Goal: Task Accomplishment & Management: Complete application form

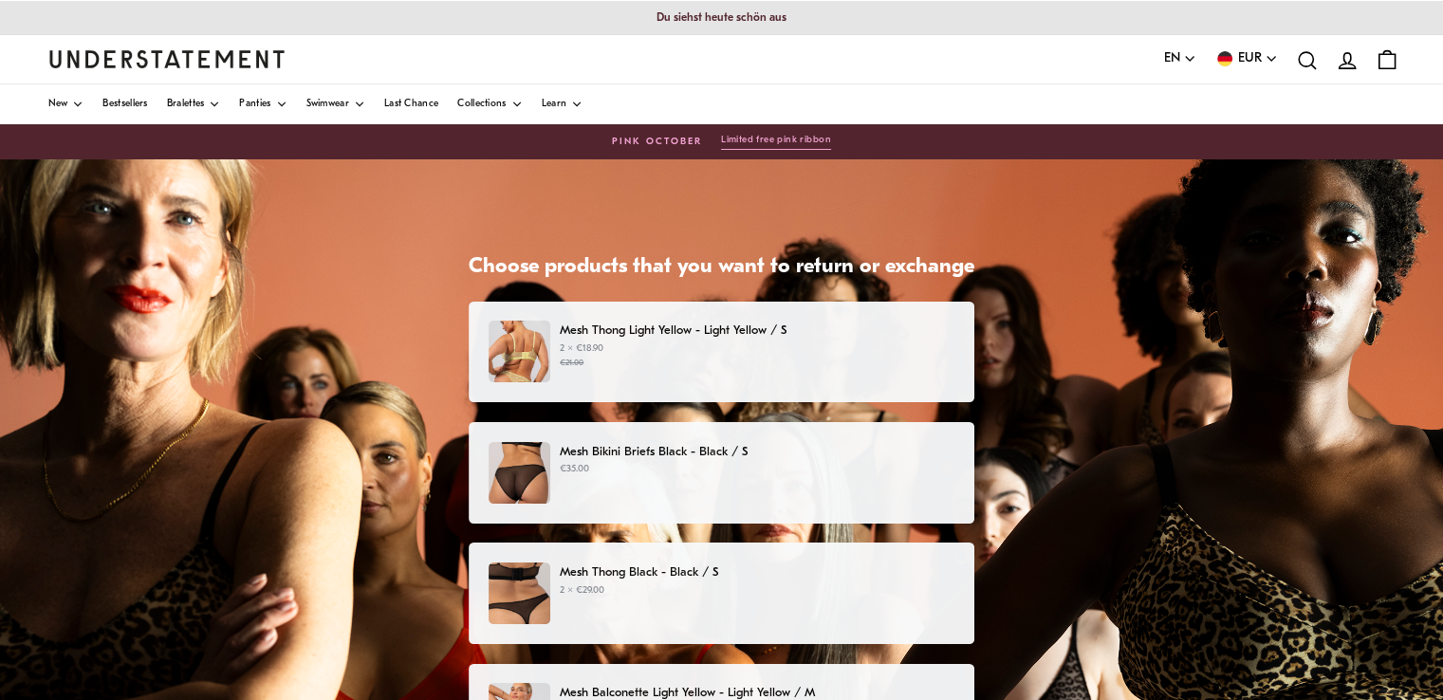
click at [644, 343] on p "2 × €18.90 €21.00" at bounding box center [757, 356] width 395 height 28
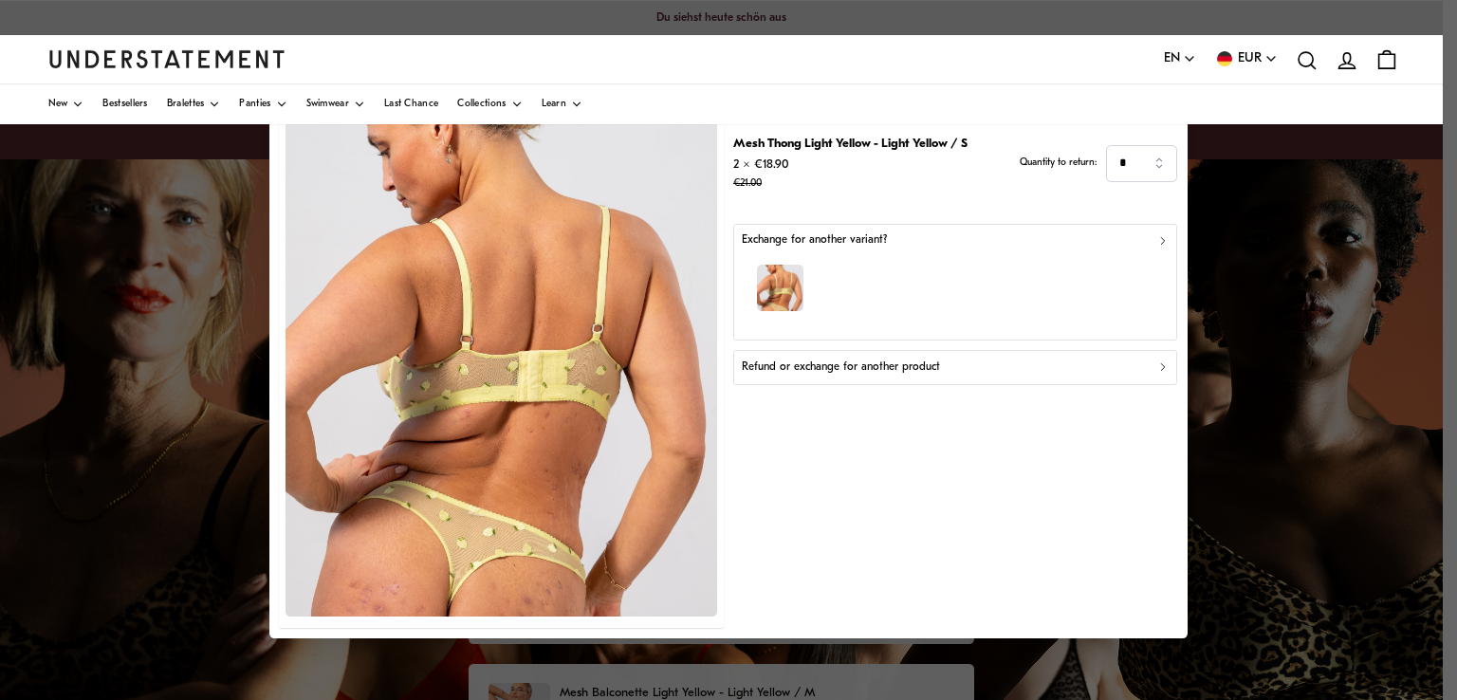
click at [1154, 369] on div "Refund or exchange for another product" at bounding box center [956, 368] width 428 height 18
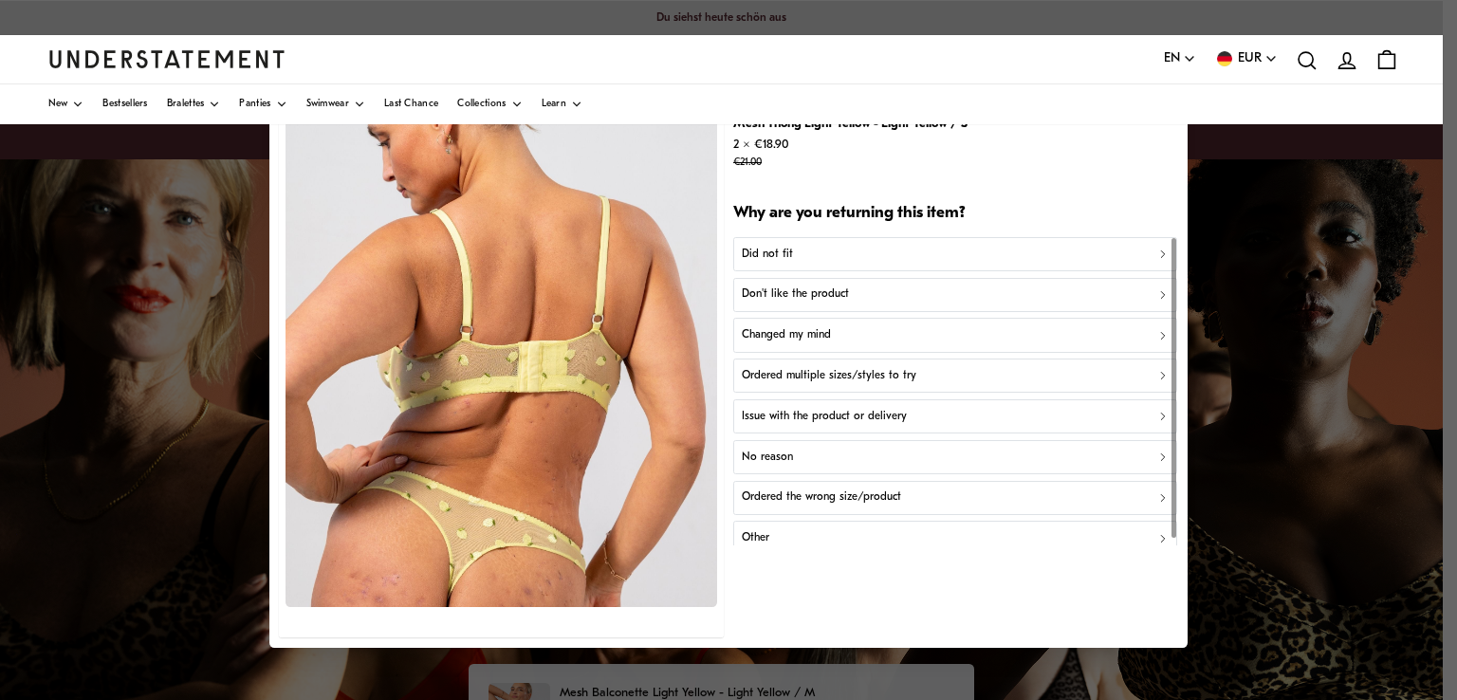
click at [891, 262] on div "Did not fit" at bounding box center [956, 254] width 428 height 18
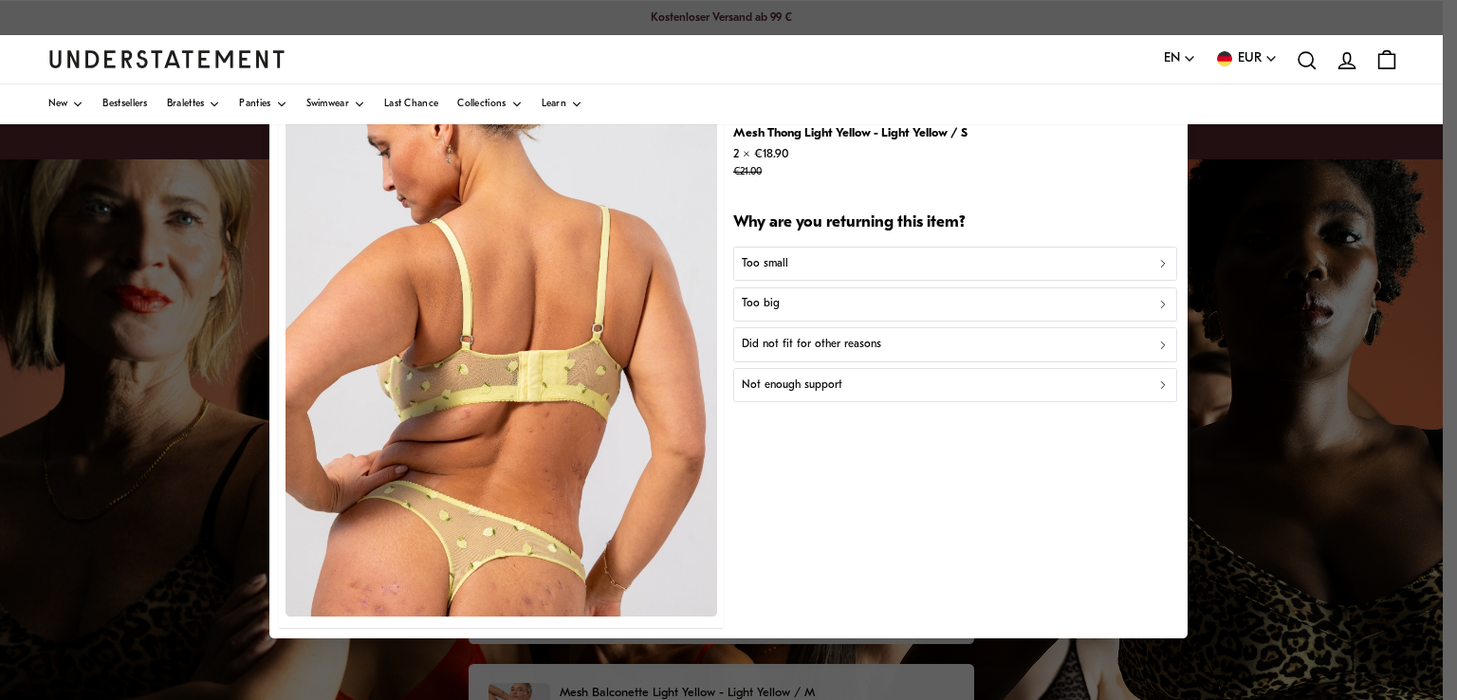
click at [945, 263] on div "Too small" at bounding box center [956, 263] width 428 height 18
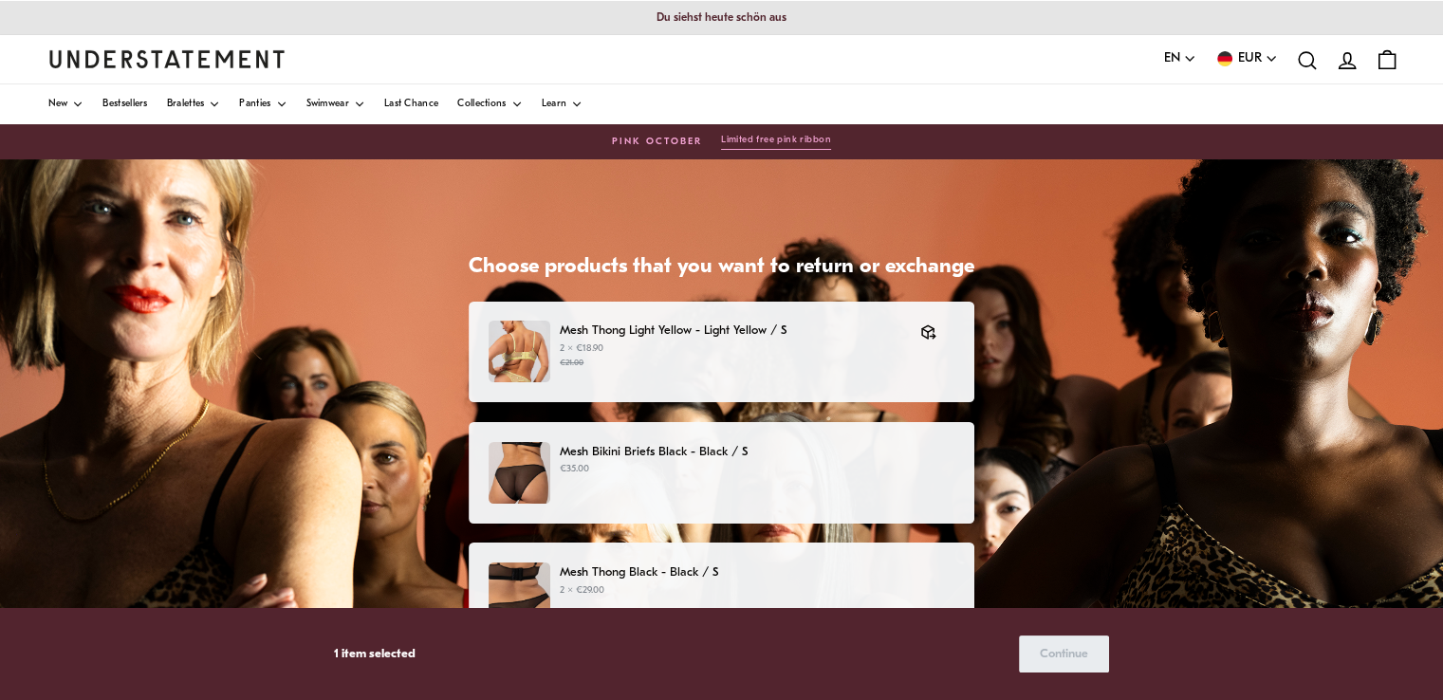
click at [776, 486] on div "Mesh Bikini Briefs Black - Black / S €35.00" at bounding box center [722, 473] width 466 height 62
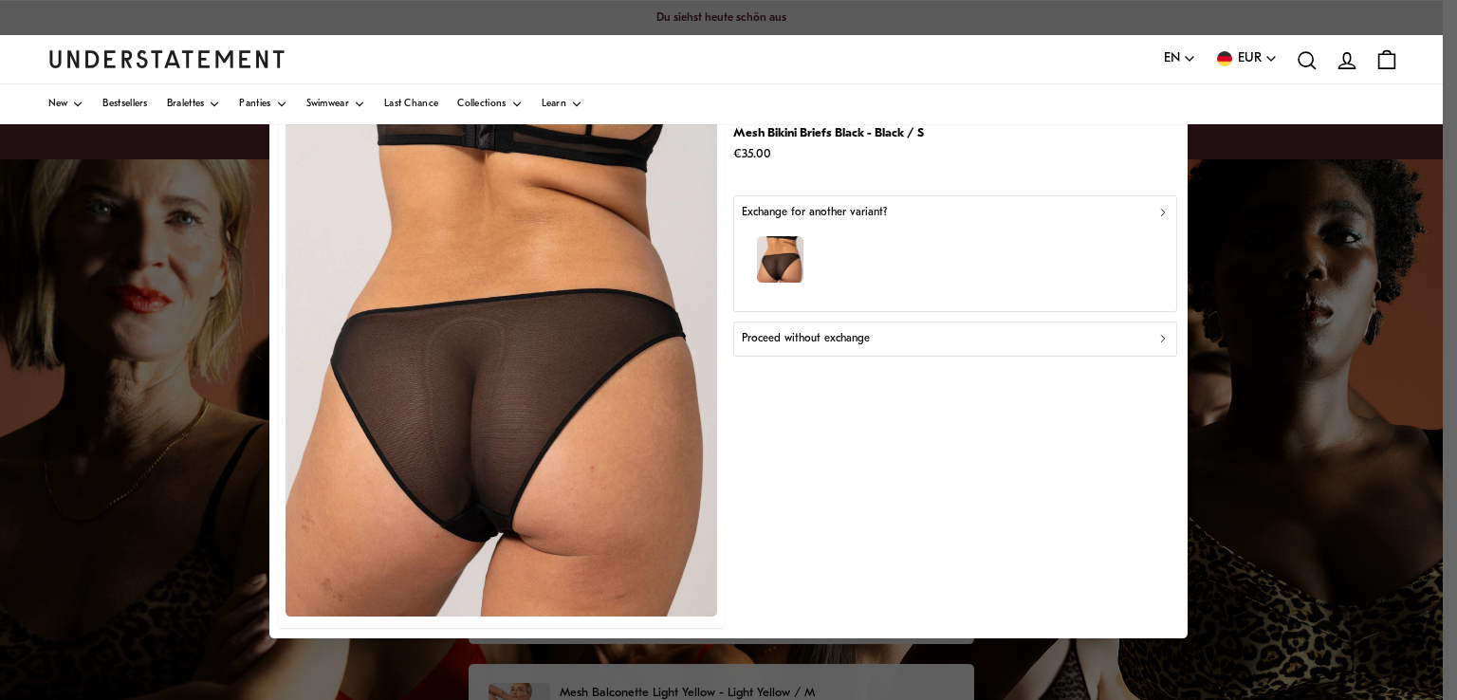
click at [1158, 337] on icon "button" at bounding box center [1162, 338] width 13 height 13
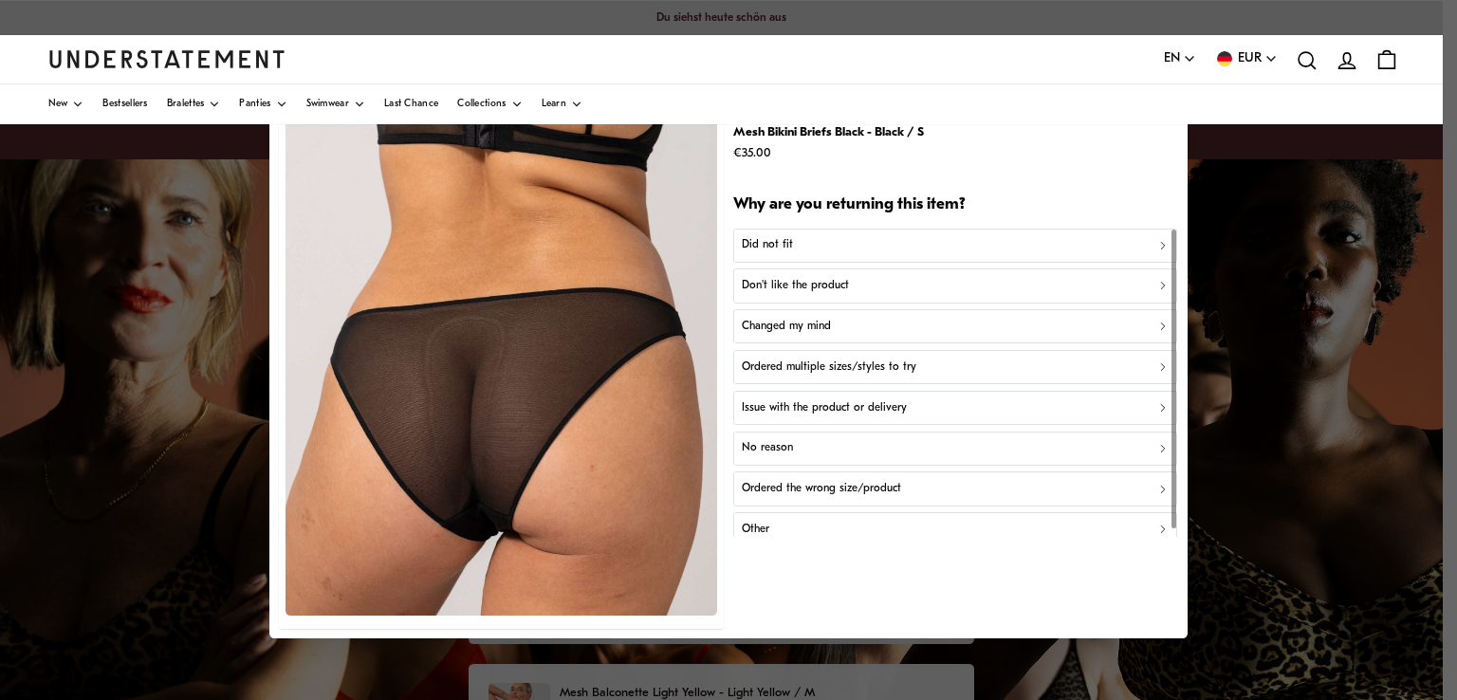
click at [816, 241] on div "Did not fit" at bounding box center [956, 245] width 428 height 18
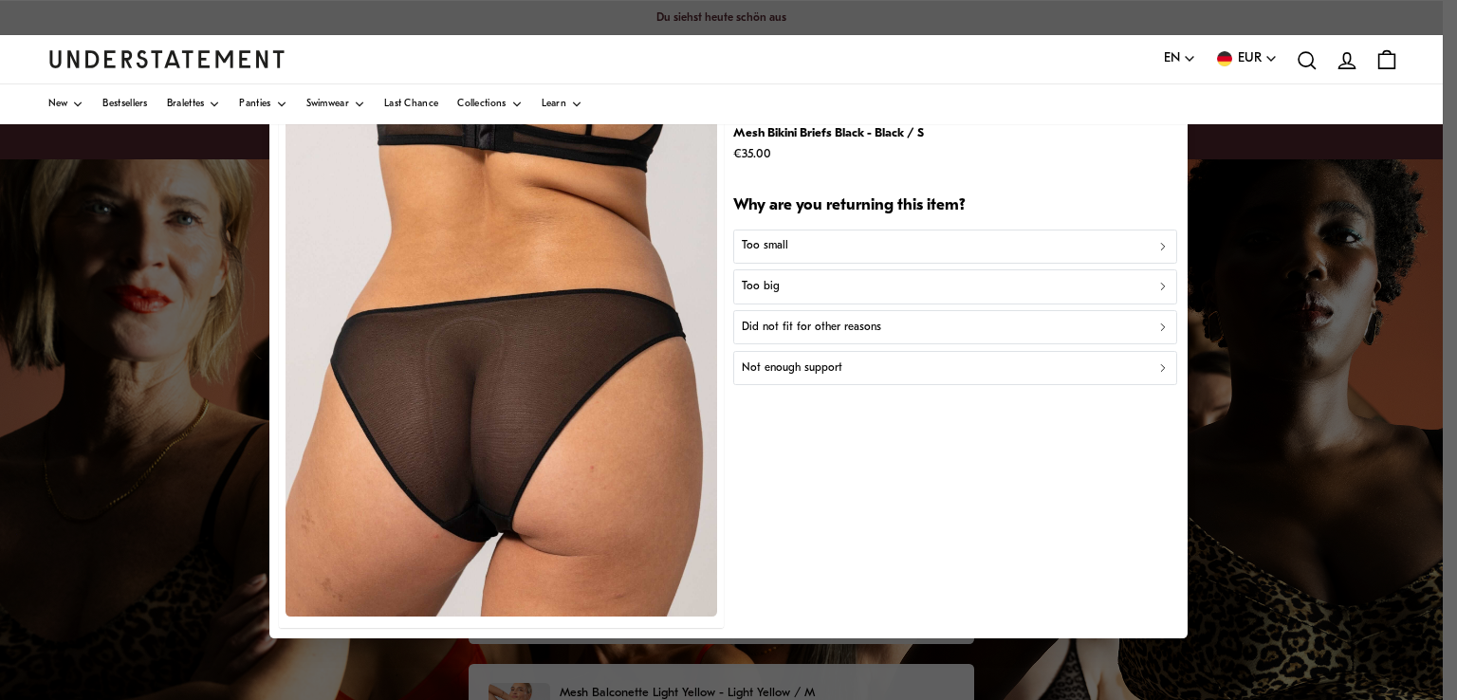
click at [816, 241] on div "Too small" at bounding box center [956, 246] width 428 height 18
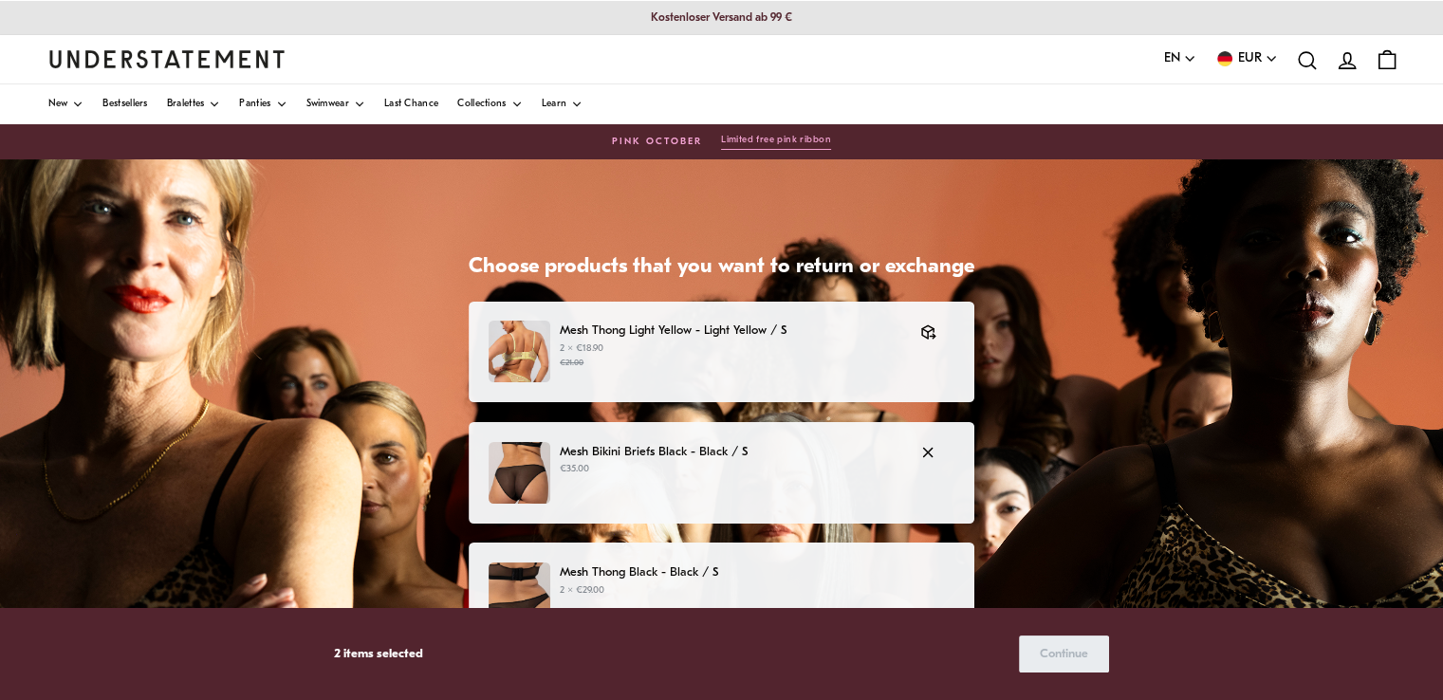
click at [706, 482] on div "Mesh Bikini Briefs Black - Black / S €35.00" at bounding box center [722, 473] width 466 height 62
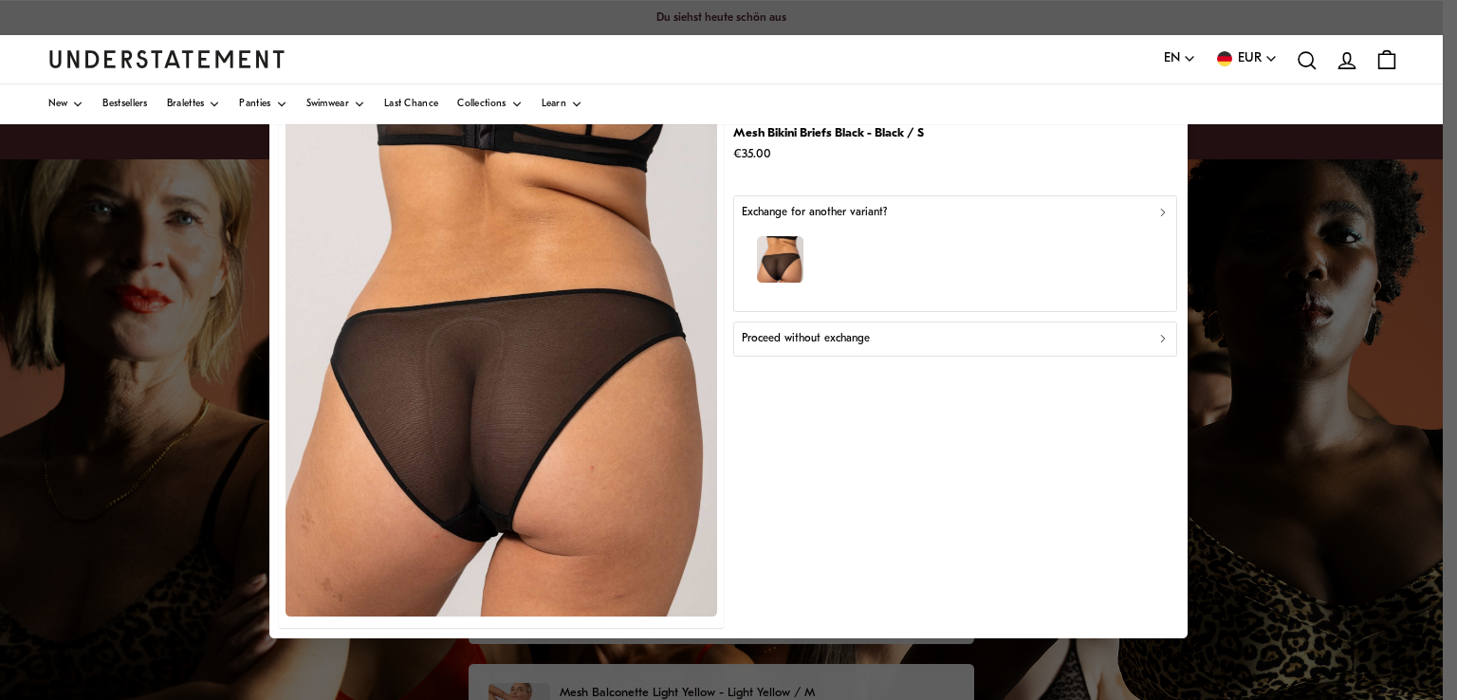
click at [937, 334] on div "Proceed without exchange" at bounding box center [956, 339] width 428 height 18
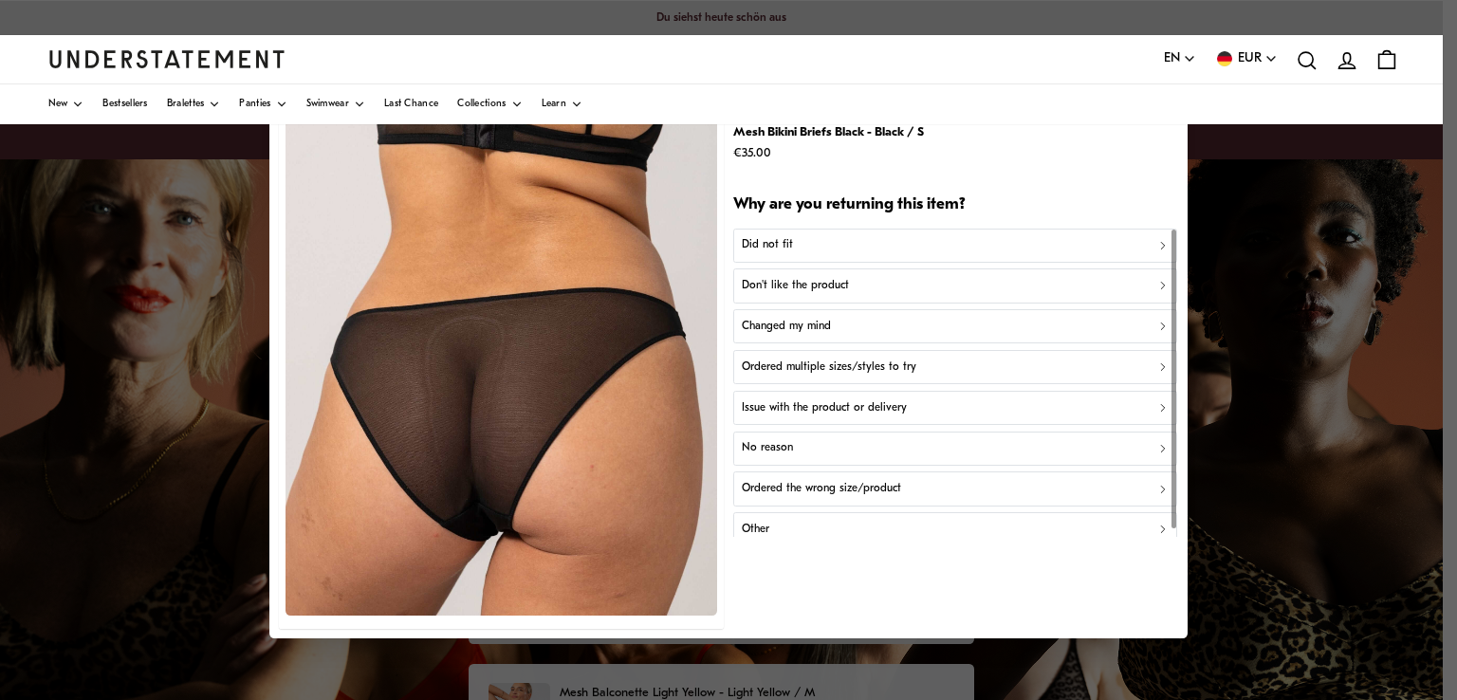
click at [837, 231] on button "Did not fit" at bounding box center [955, 245] width 444 height 34
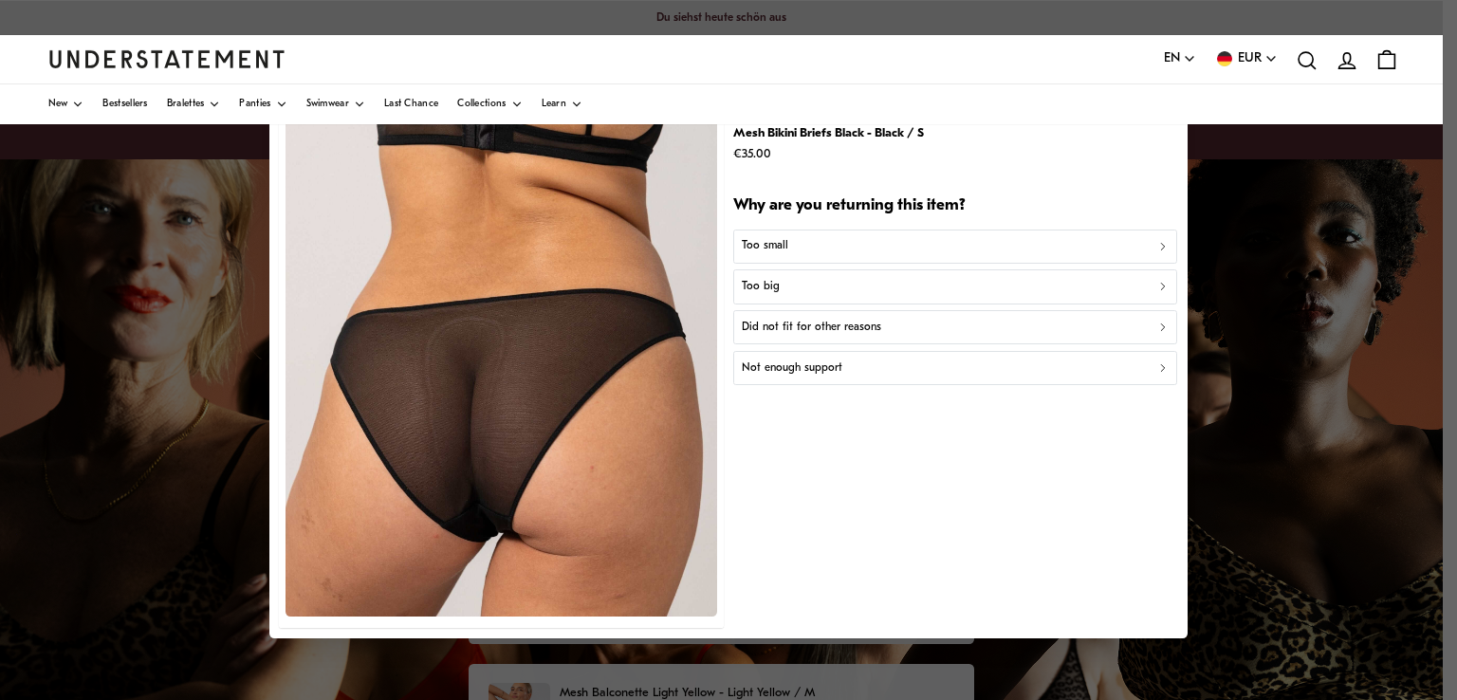
click at [837, 234] on button "Too small" at bounding box center [955, 246] width 444 height 34
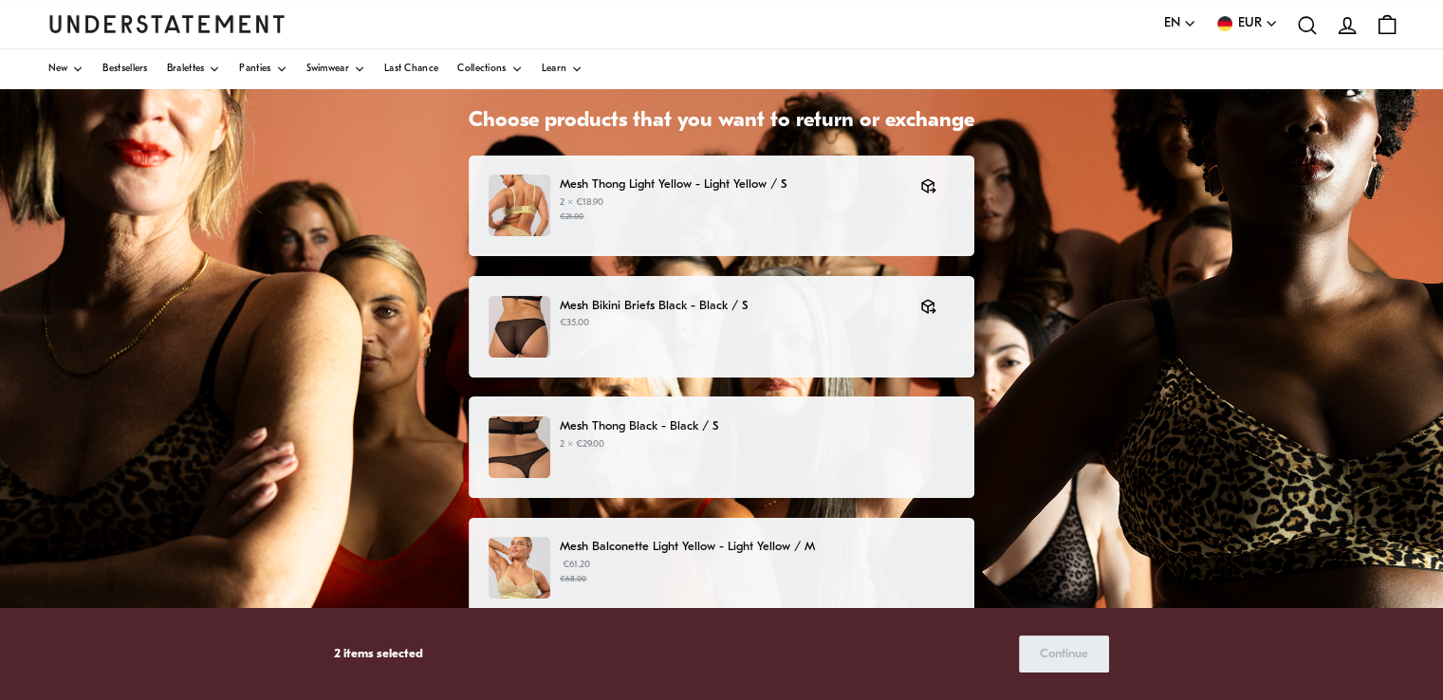
scroll to position [190, 0]
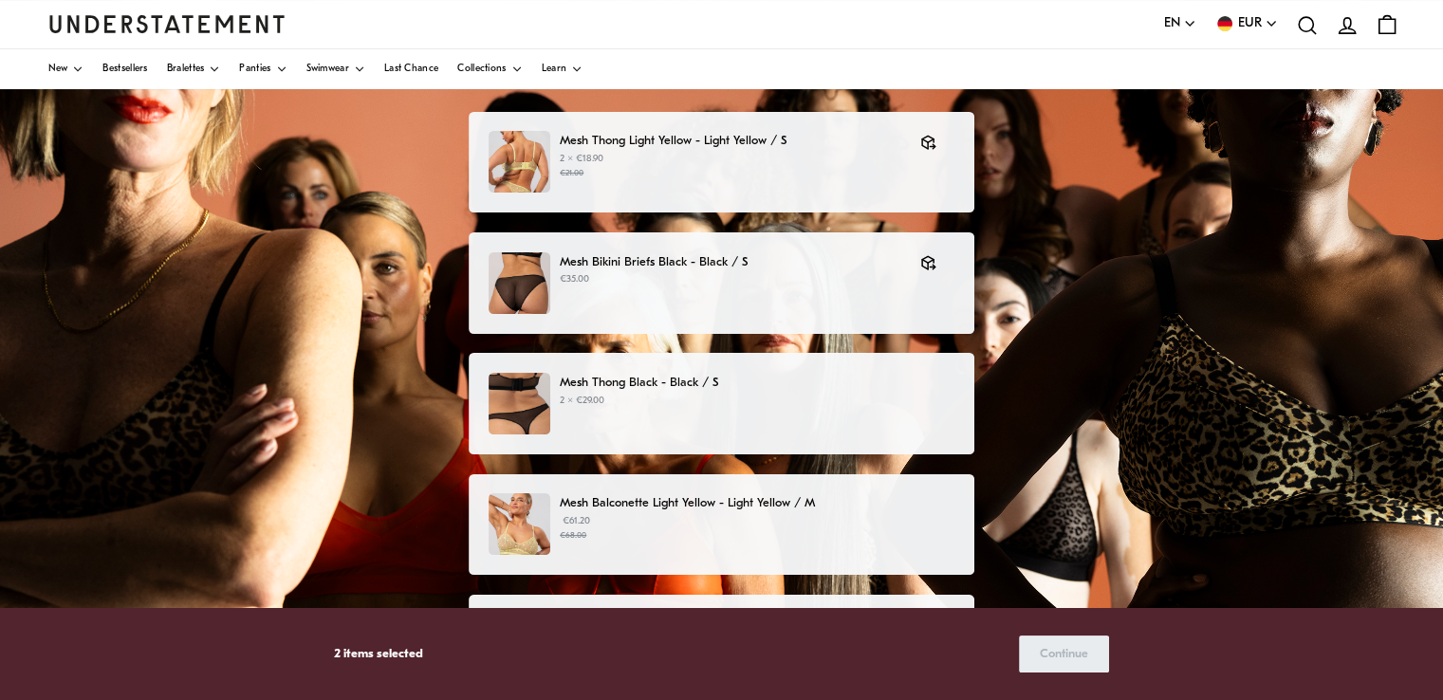
click at [902, 394] on p "2 × €29.00" at bounding box center [757, 401] width 395 height 15
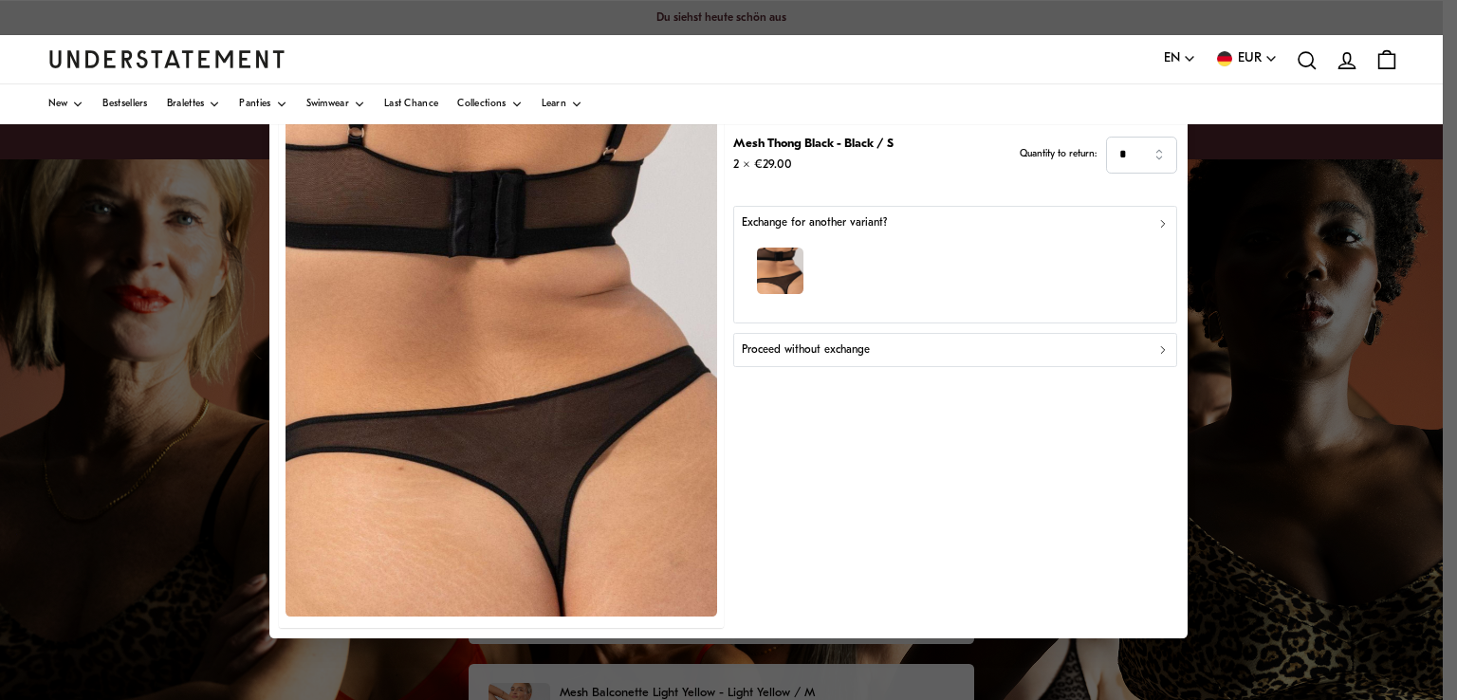
click at [1036, 354] on div "Proceed without exchange" at bounding box center [956, 350] width 428 height 18
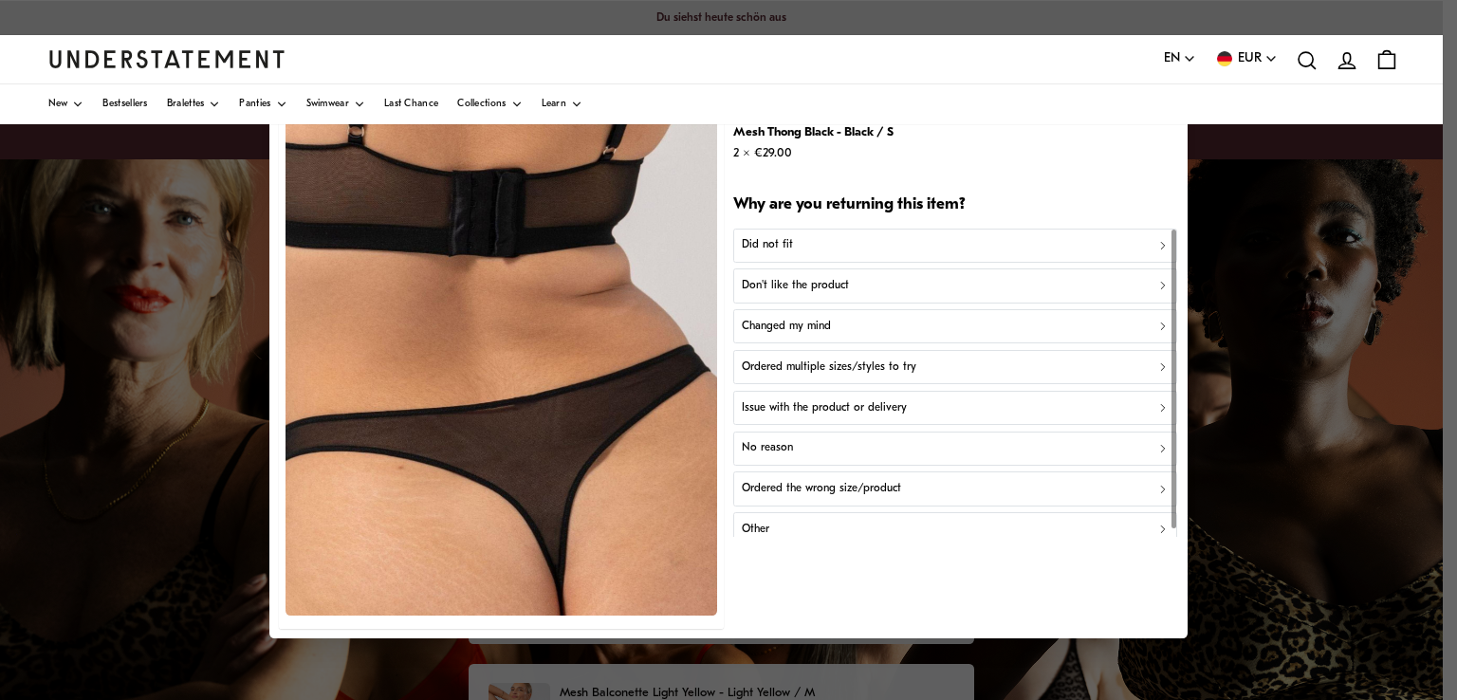
click at [817, 255] on button "Did not fit" at bounding box center [955, 245] width 444 height 34
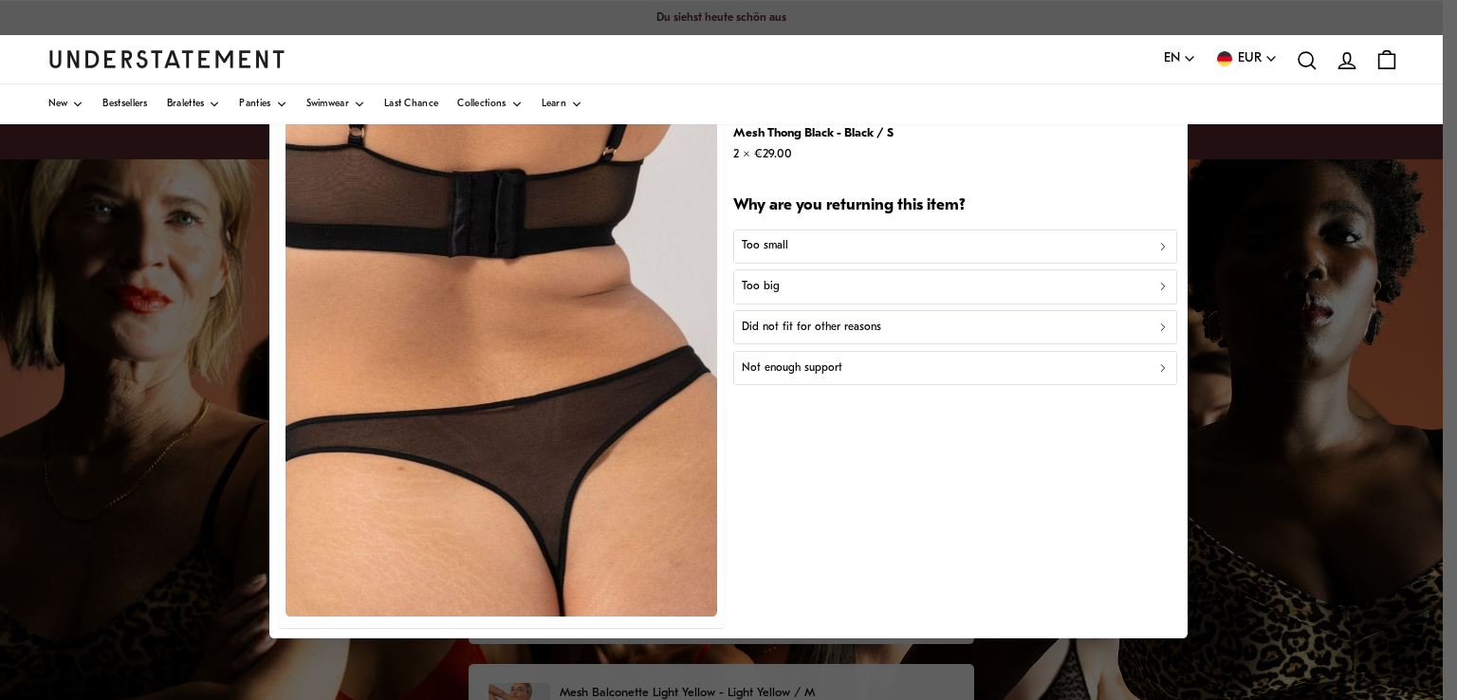
click at [817, 255] on button "Too small" at bounding box center [955, 246] width 444 height 34
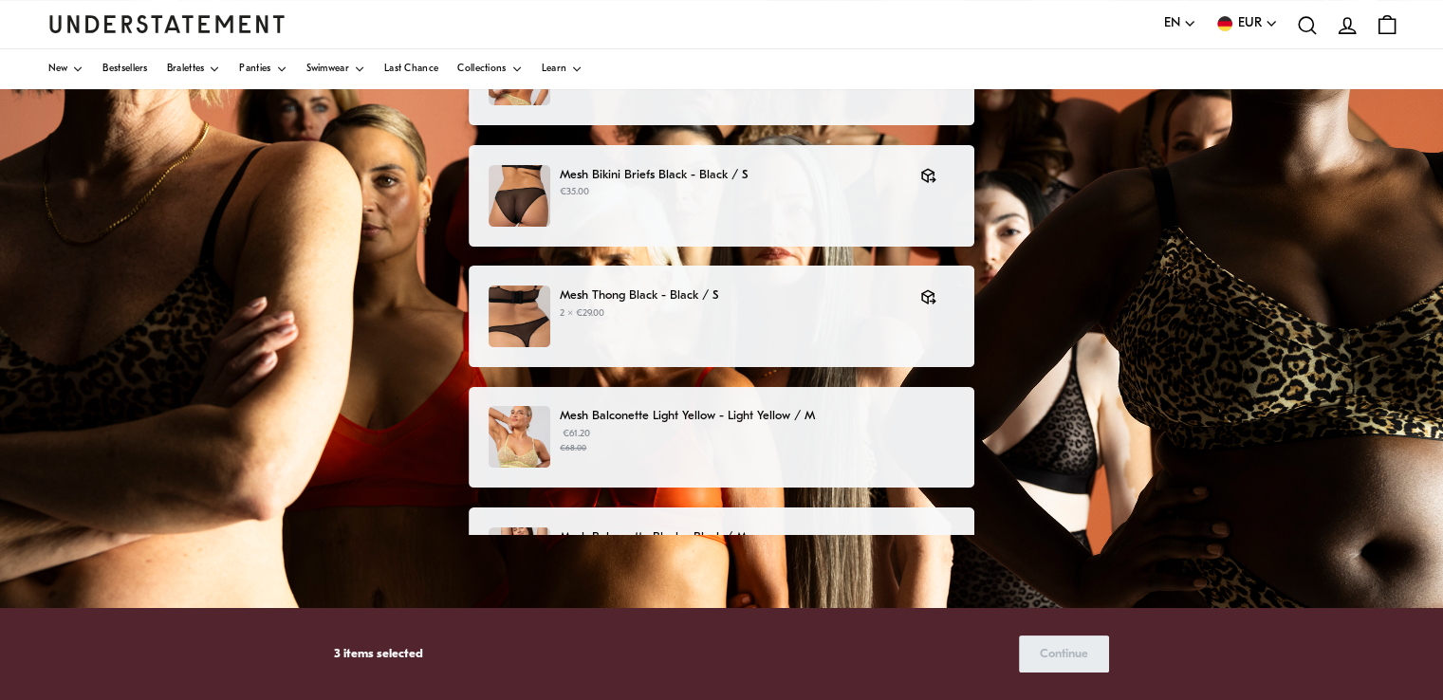
scroll to position [285, 0]
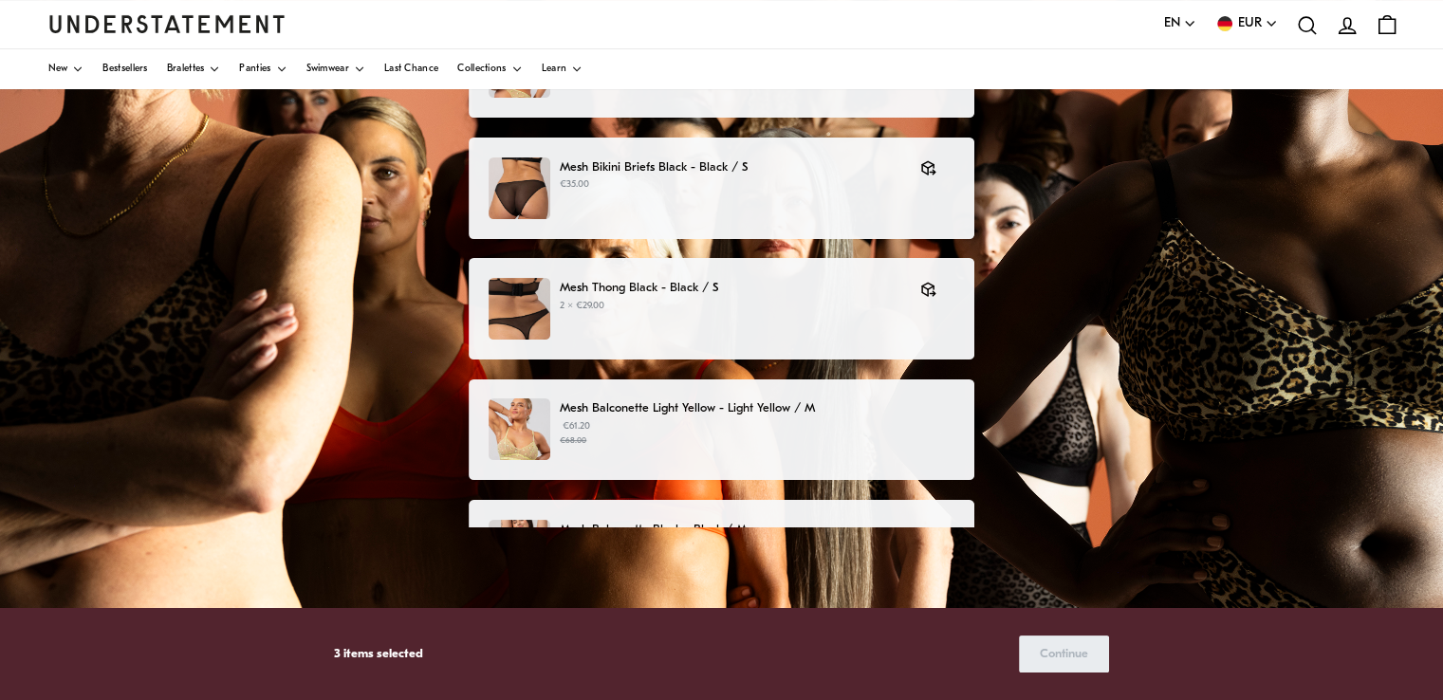
click at [828, 448] on div "Mesh Balconette Light Yellow - Light Yellow / M €61.20 €68.00" at bounding box center [722, 429] width 466 height 62
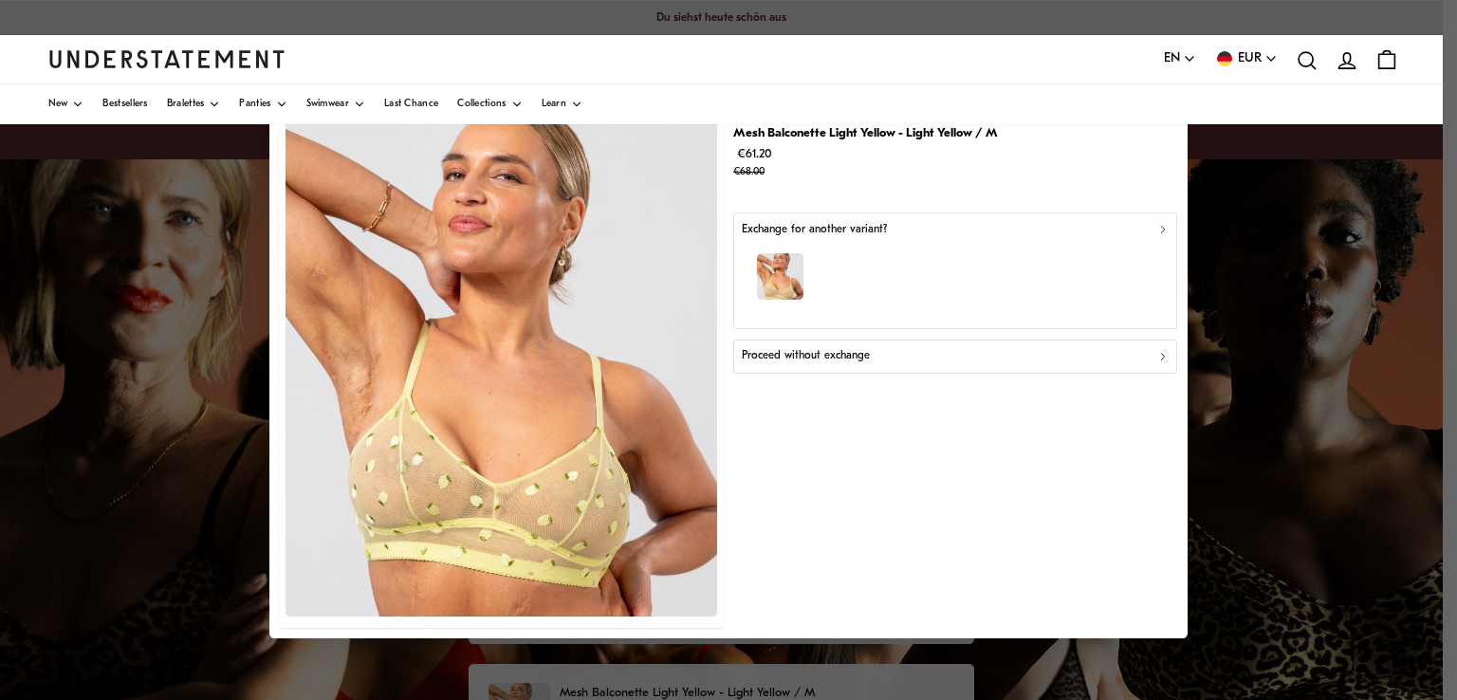
click at [888, 361] on div "Proceed without exchange" at bounding box center [956, 356] width 428 height 18
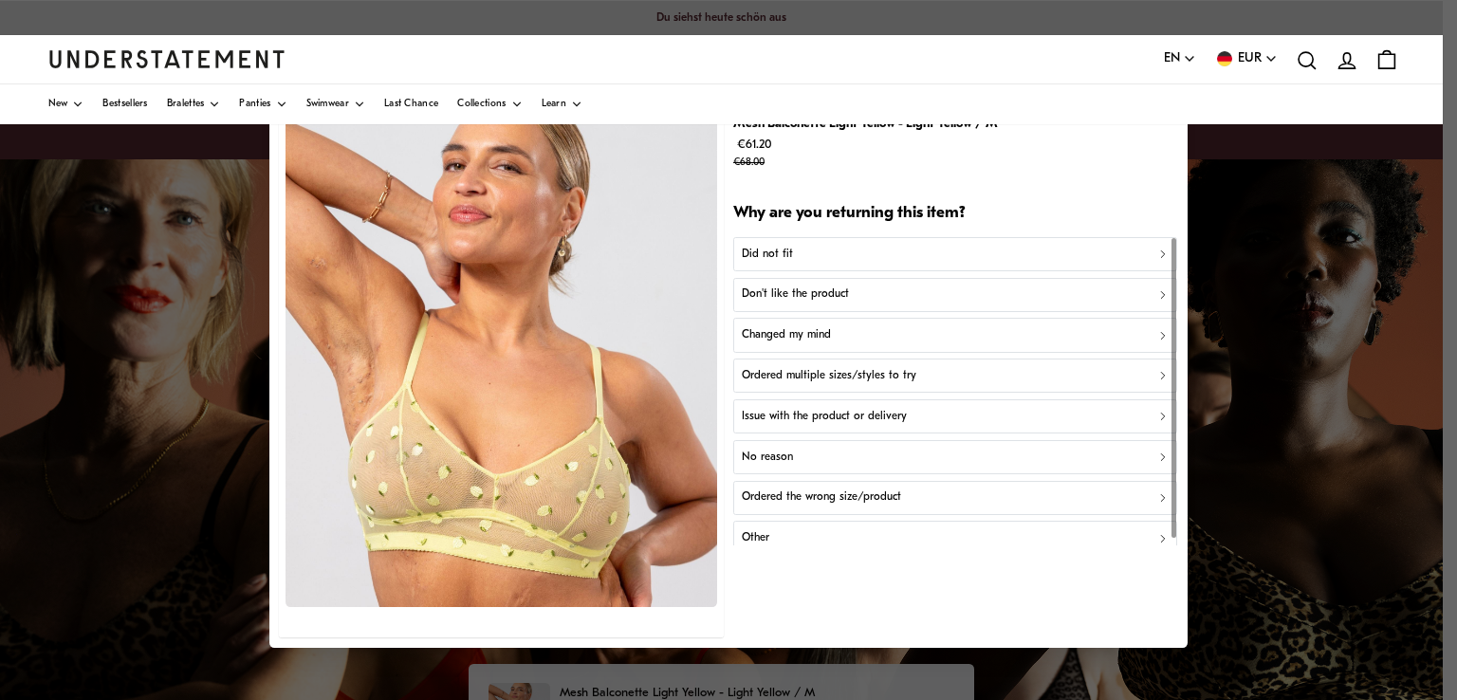
click at [801, 255] on div "Did not fit" at bounding box center [956, 254] width 428 height 18
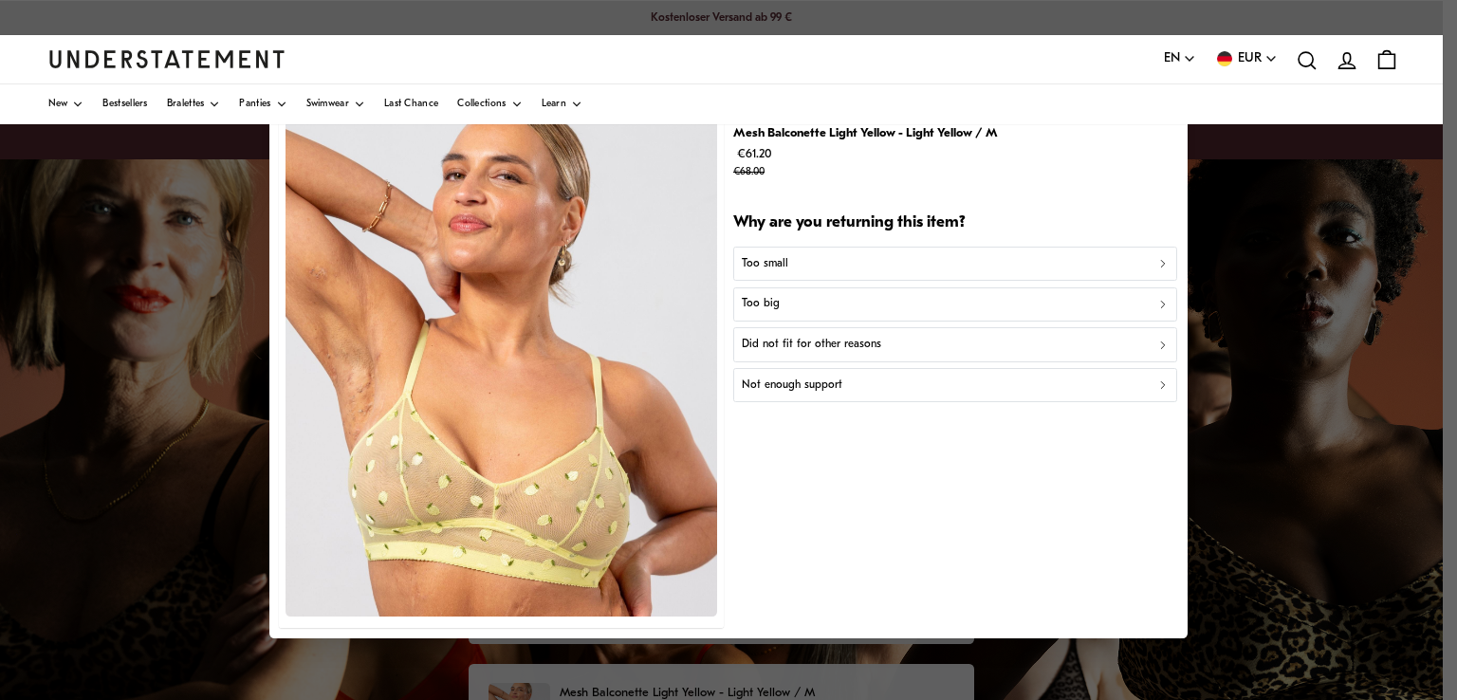
click at [801, 269] on div "Too small" at bounding box center [956, 263] width 428 height 18
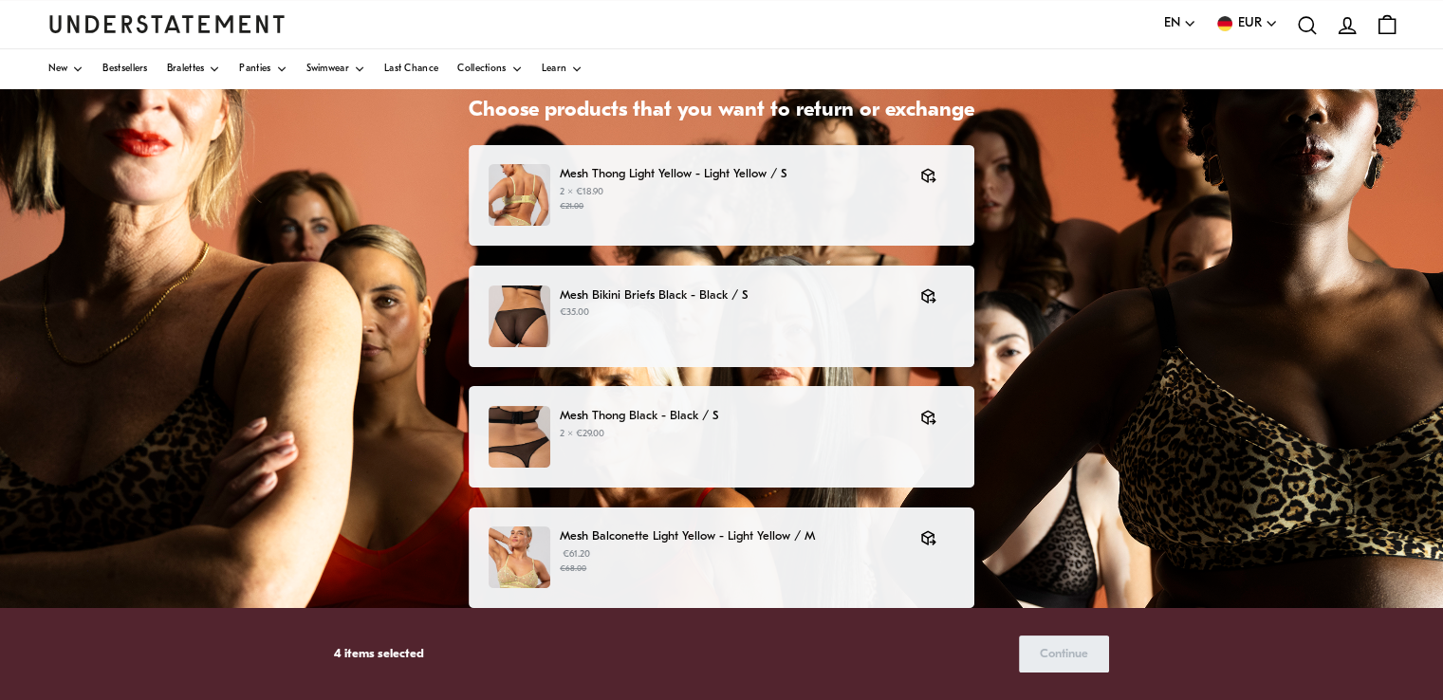
scroll to position [379, 0]
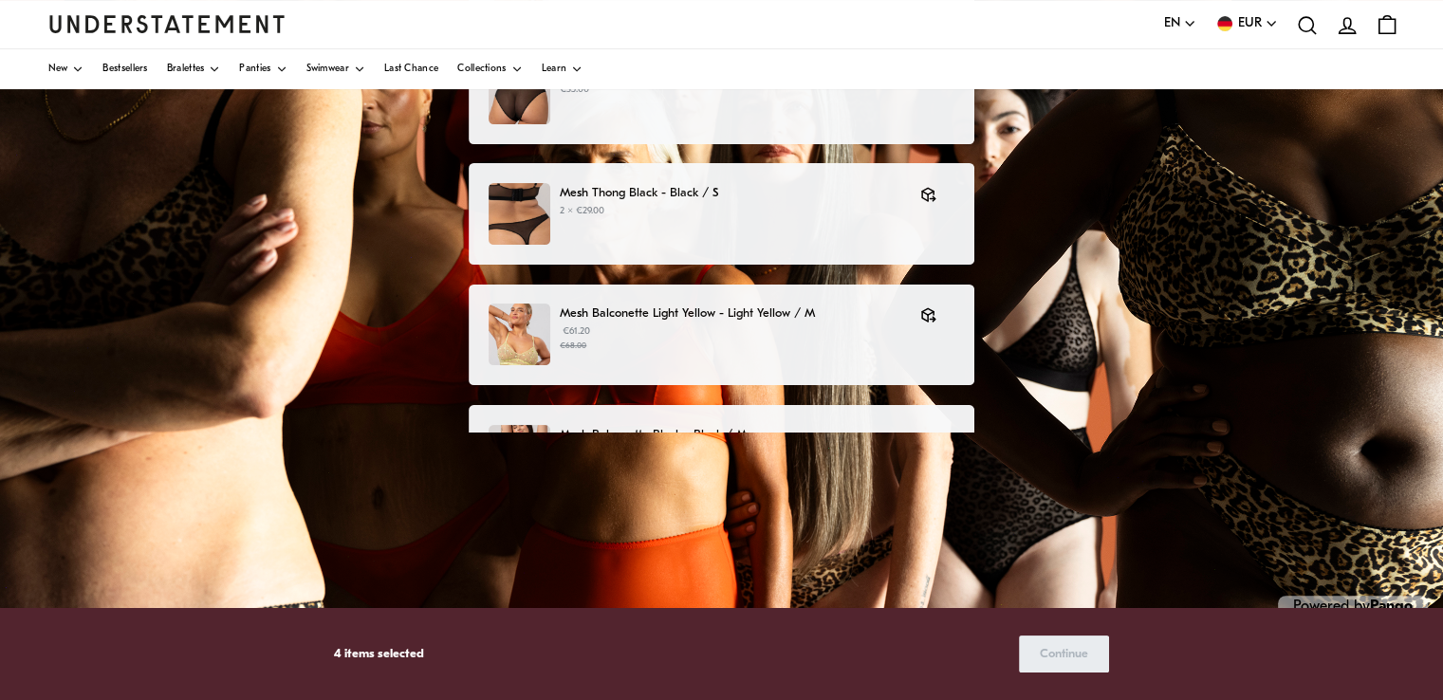
click at [896, 412] on div "Mesh Balconette Black - Black / M €79.00" at bounding box center [722, 456] width 506 height 102
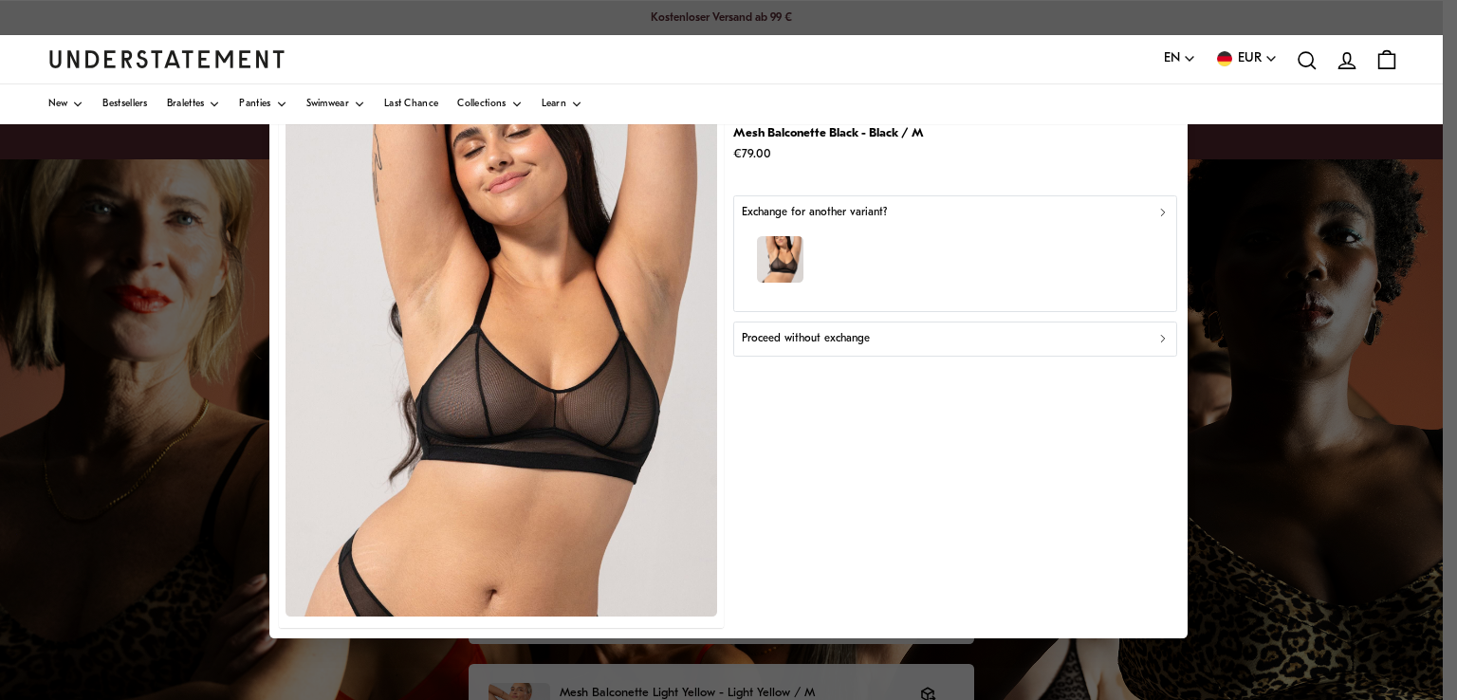
click at [866, 322] on button "Proceed without exchange" at bounding box center [955, 339] width 444 height 34
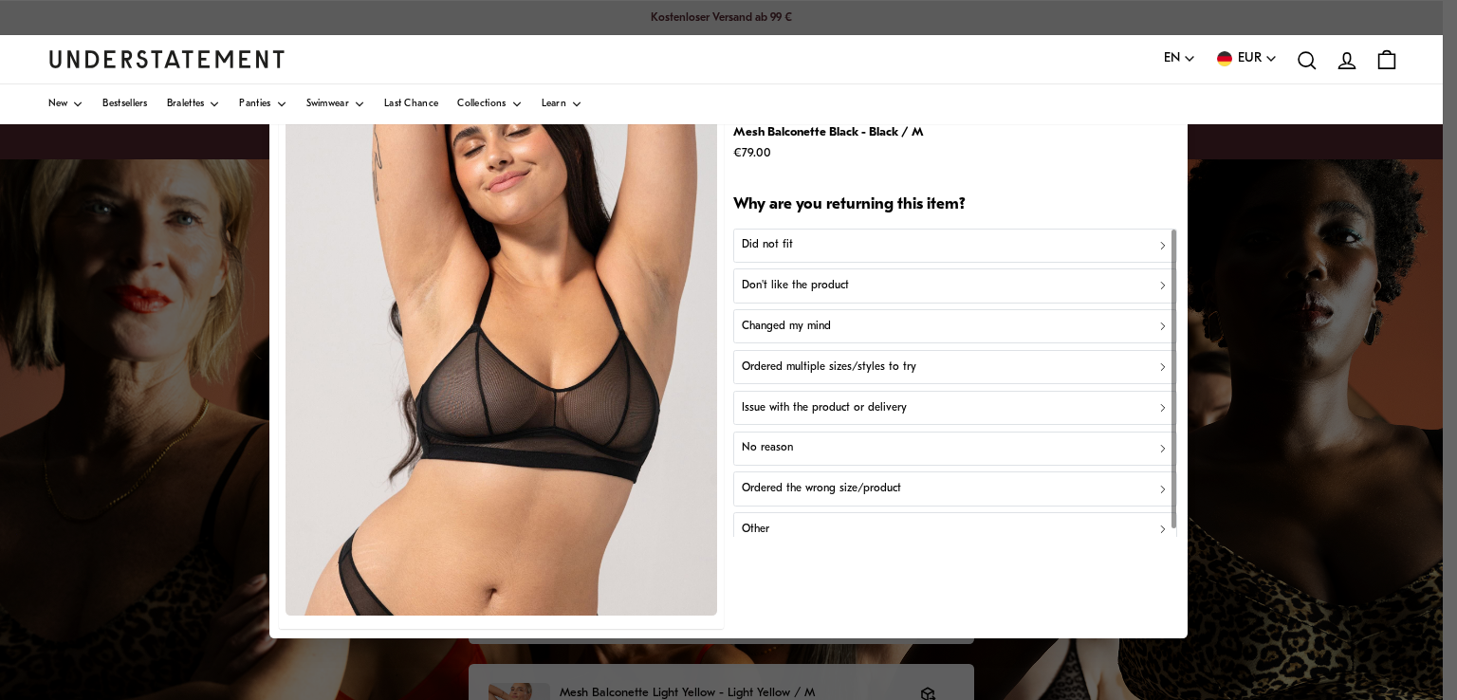
click at [808, 248] on div "Did not fit" at bounding box center [956, 245] width 428 height 18
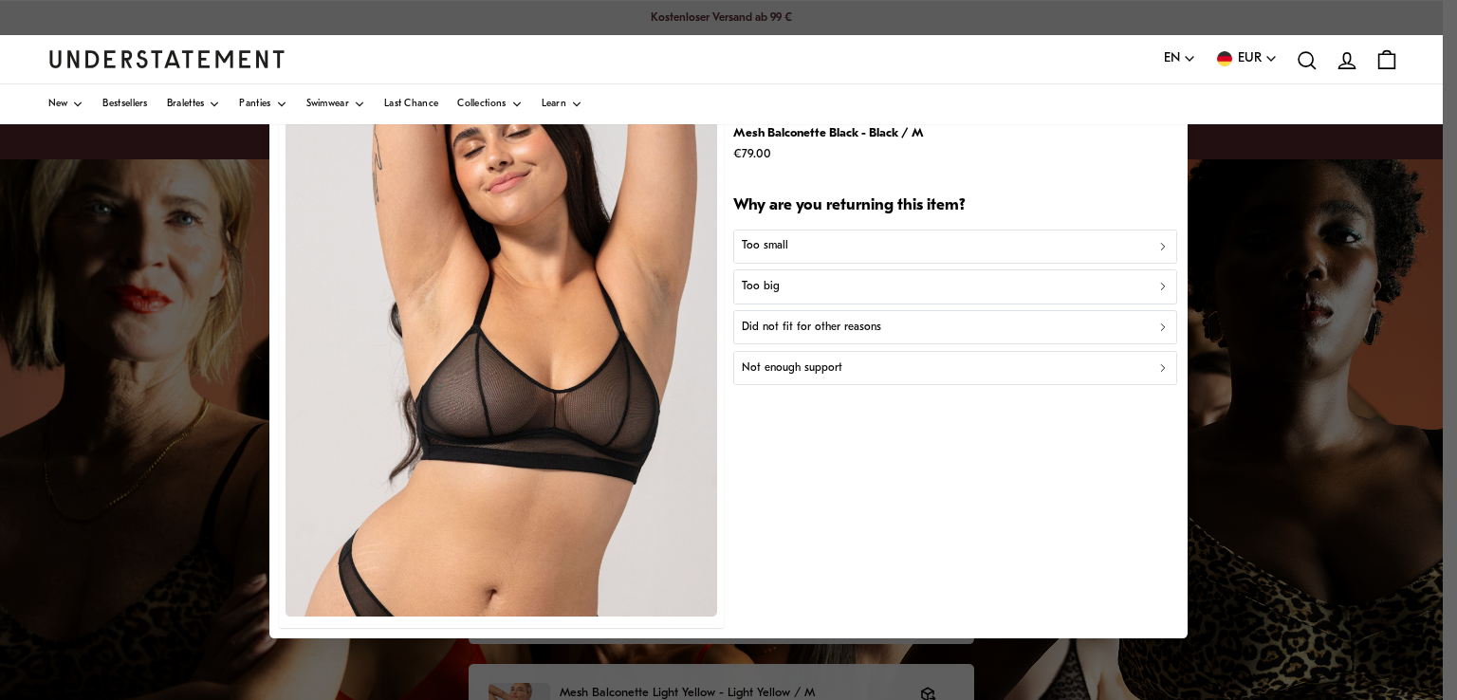
click at [808, 248] on div "Too small" at bounding box center [956, 246] width 428 height 18
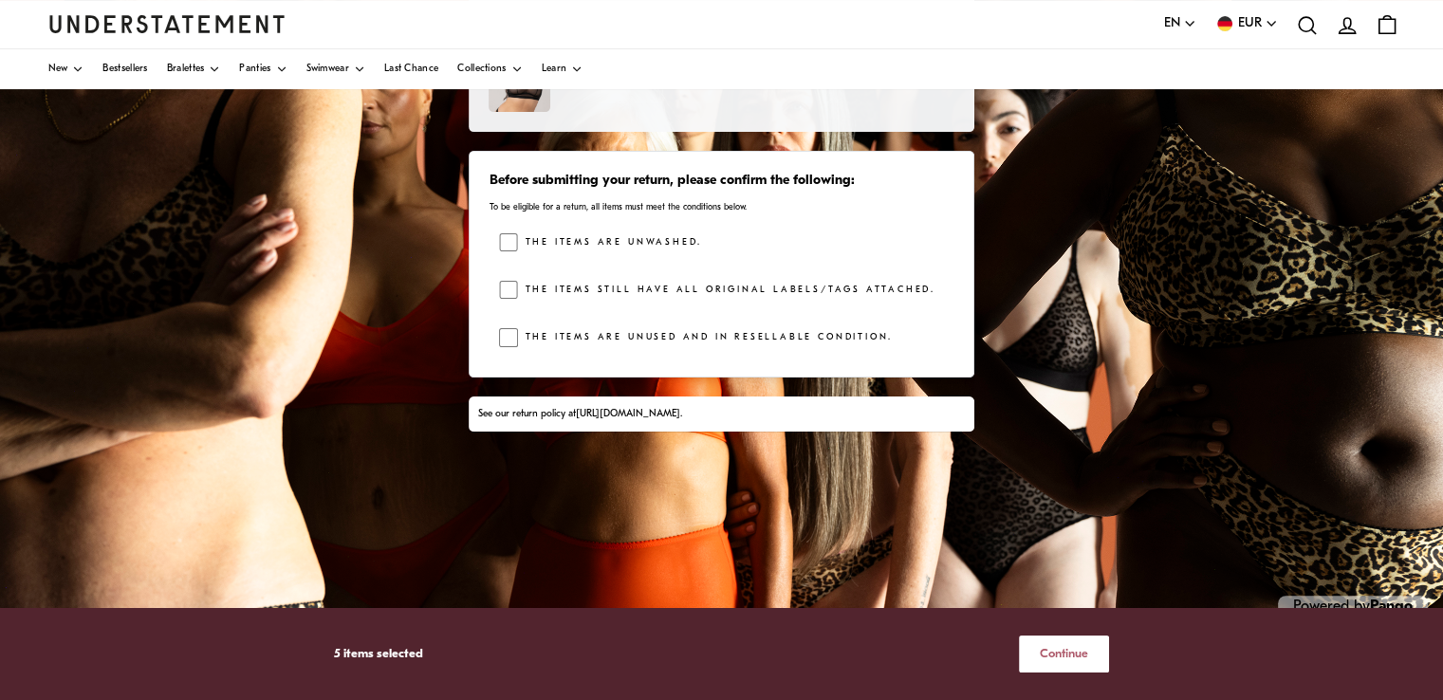
scroll to position [408, 0]
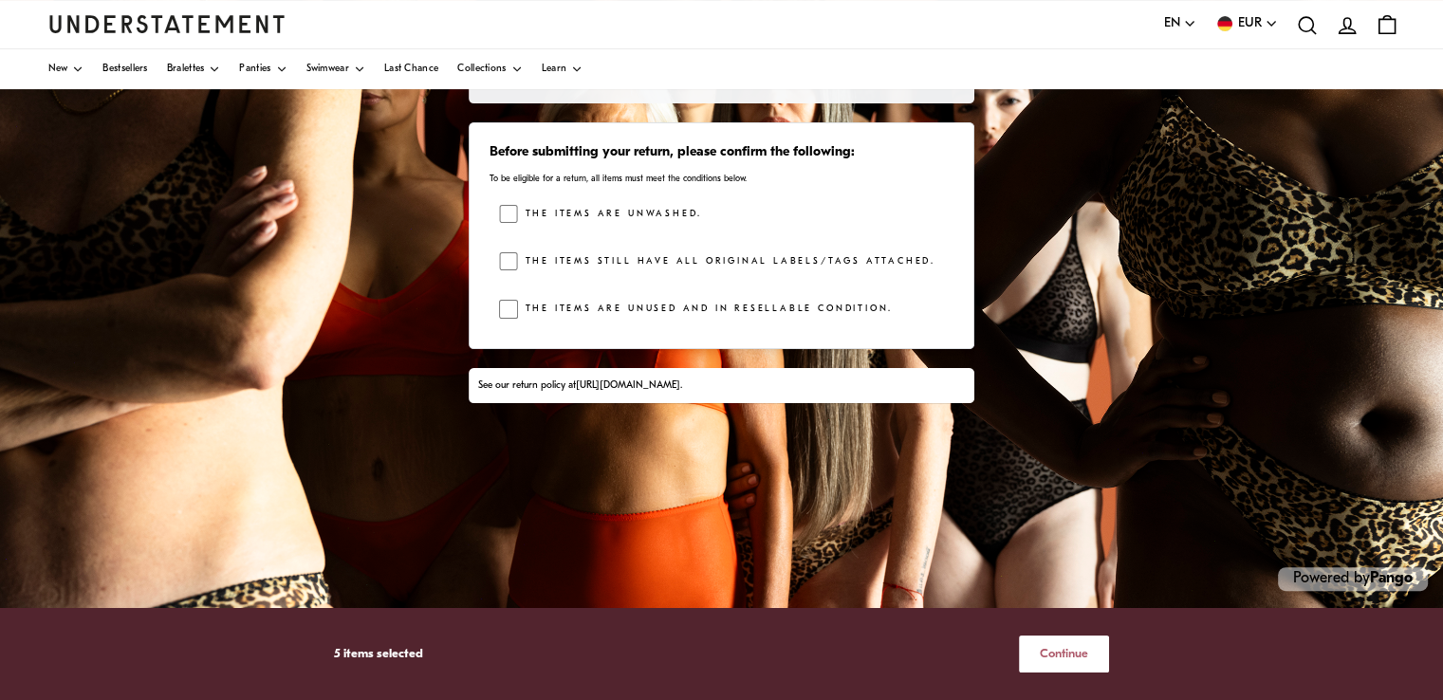
click at [1059, 650] on span "Continue" at bounding box center [1064, 654] width 48 height 35
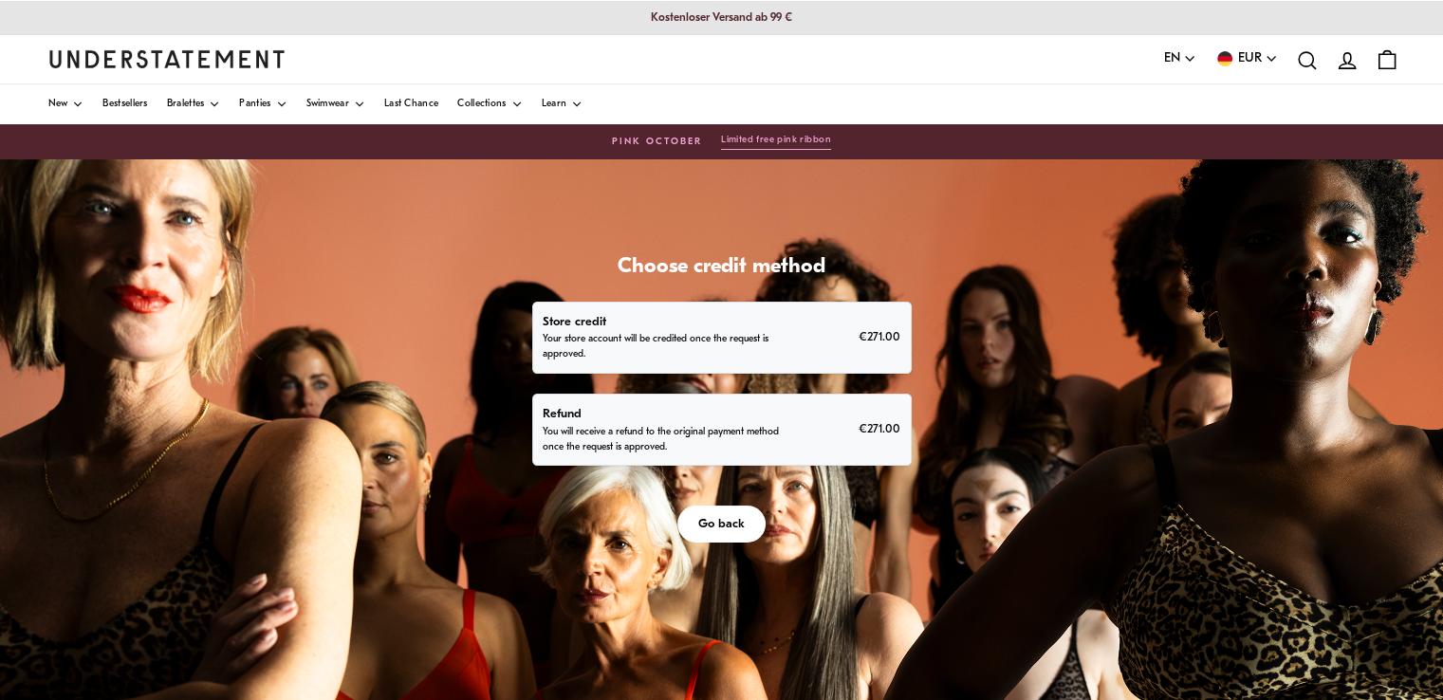
click at [683, 410] on p "Refund" at bounding box center [661, 414] width 237 height 20
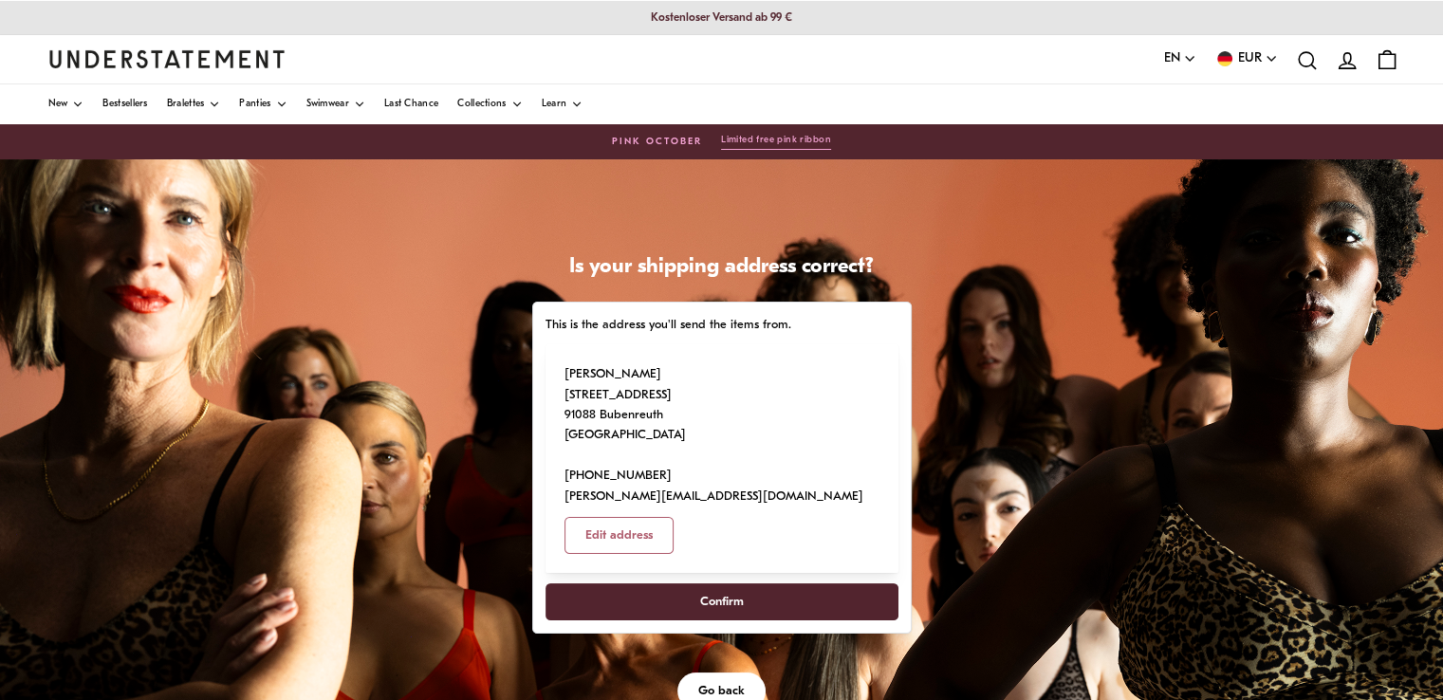
click at [765, 584] on span "Confirm" at bounding box center [720, 601] width 311 height 35
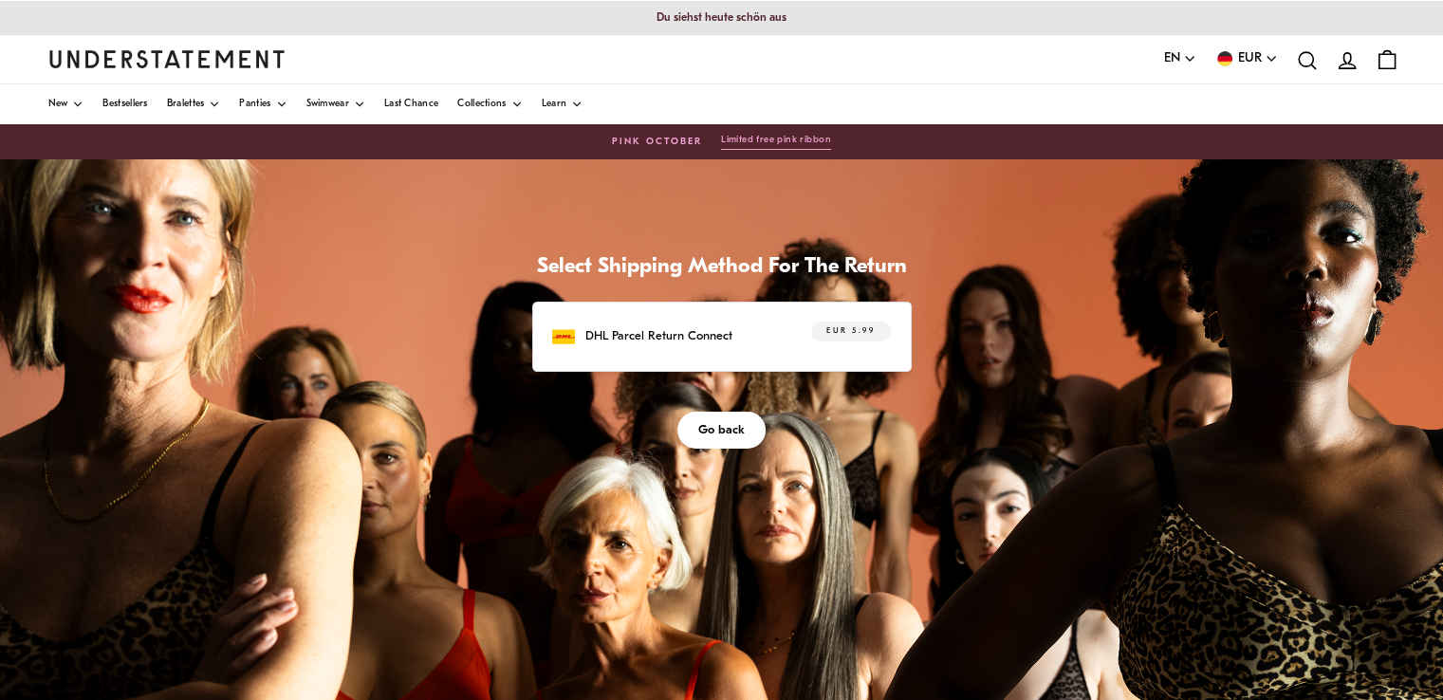
click at [714, 335] on p "DHL Parcel Return Connect" at bounding box center [658, 336] width 147 height 20
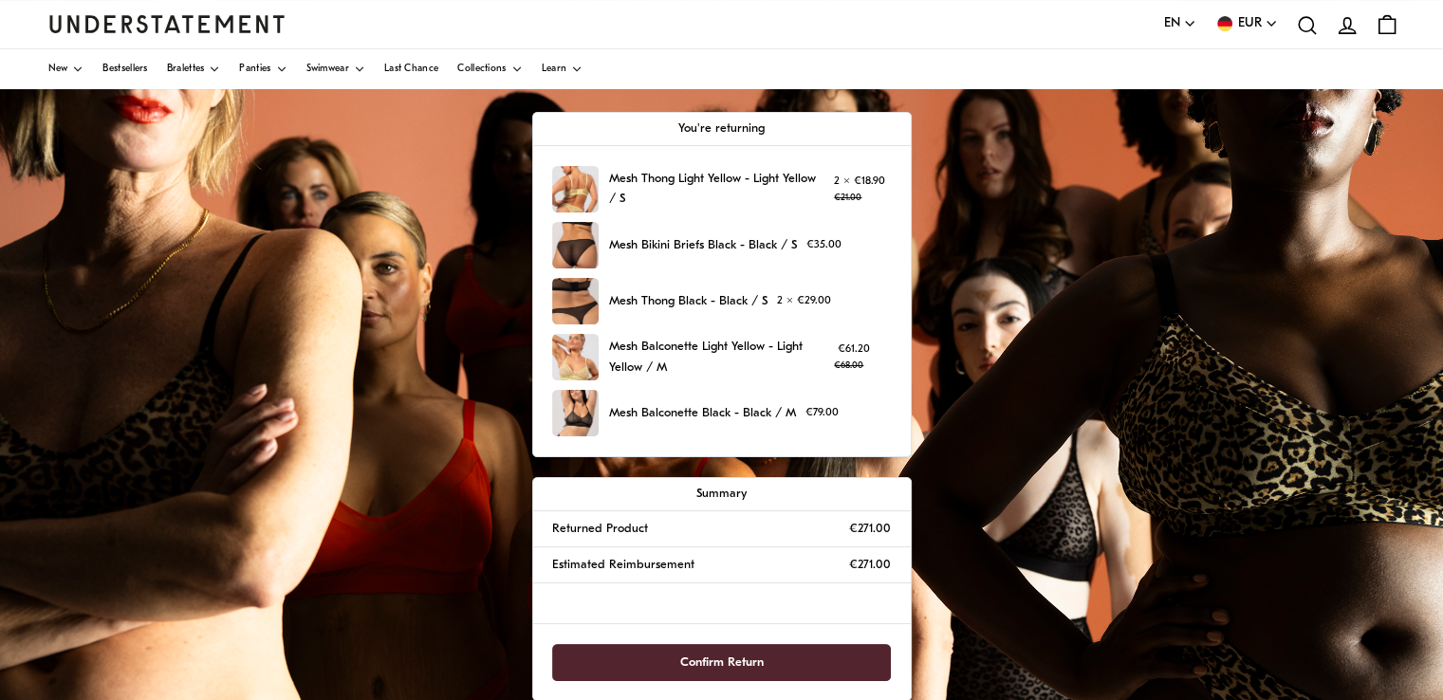
scroll to position [285, 0]
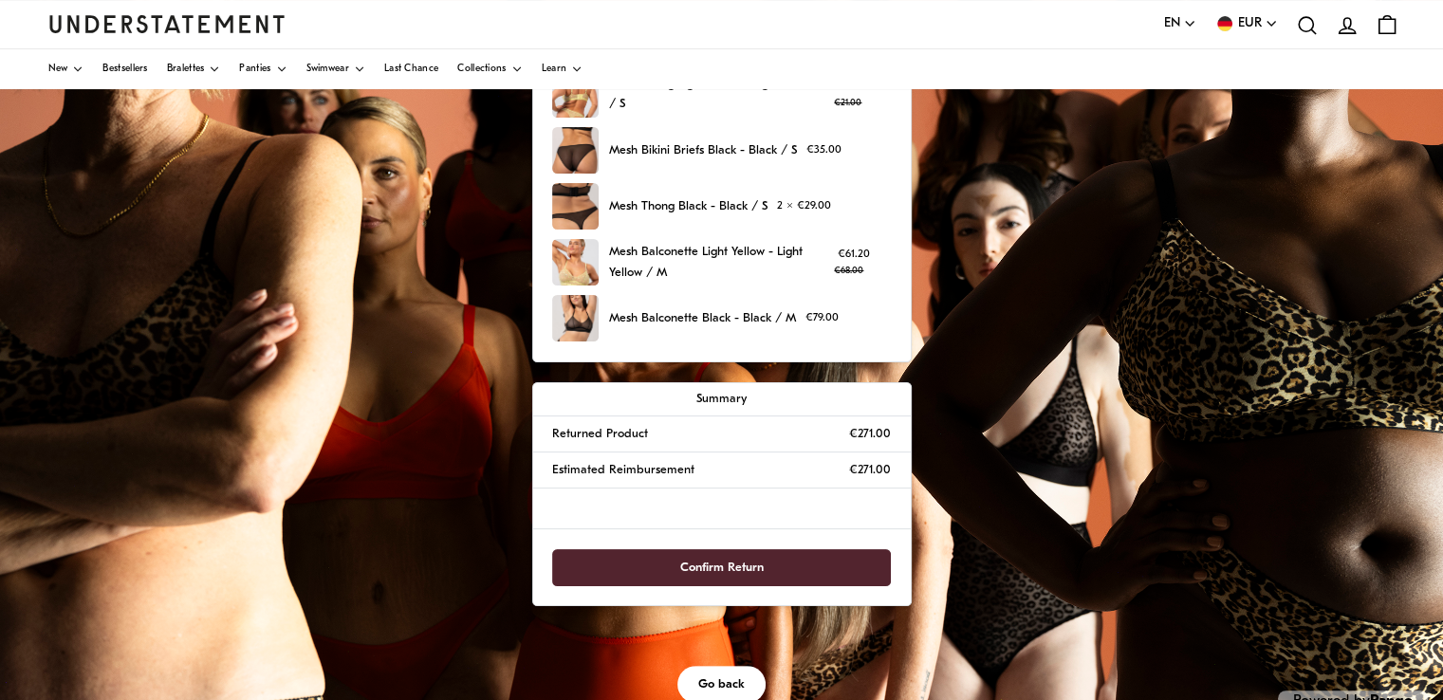
click at [774, 561] on span "Confirm Return" at bounding box center [721, 567] width 297 height 35
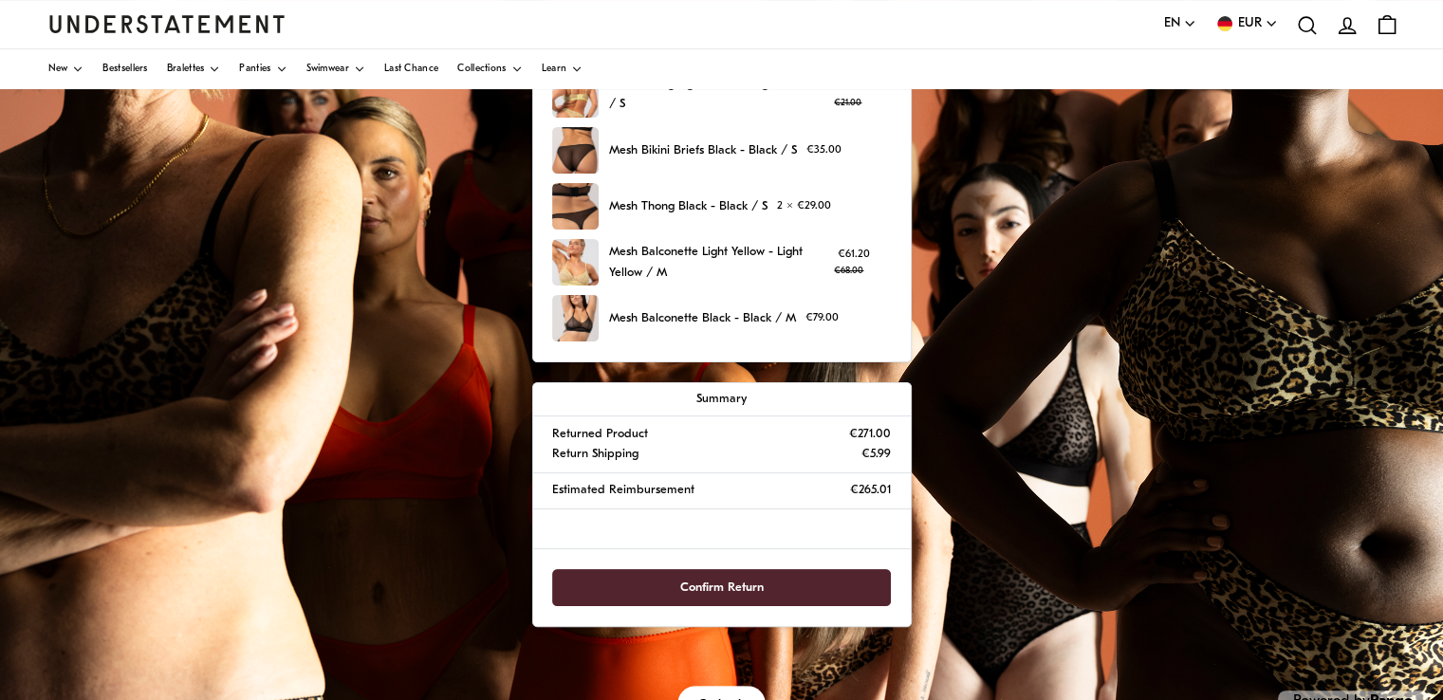
click at [778, 589] on span "Confirm Return" at bounding box center [721, 587] width 297 height 35
